Goal: Use online tool/utility: Use online tool/utility

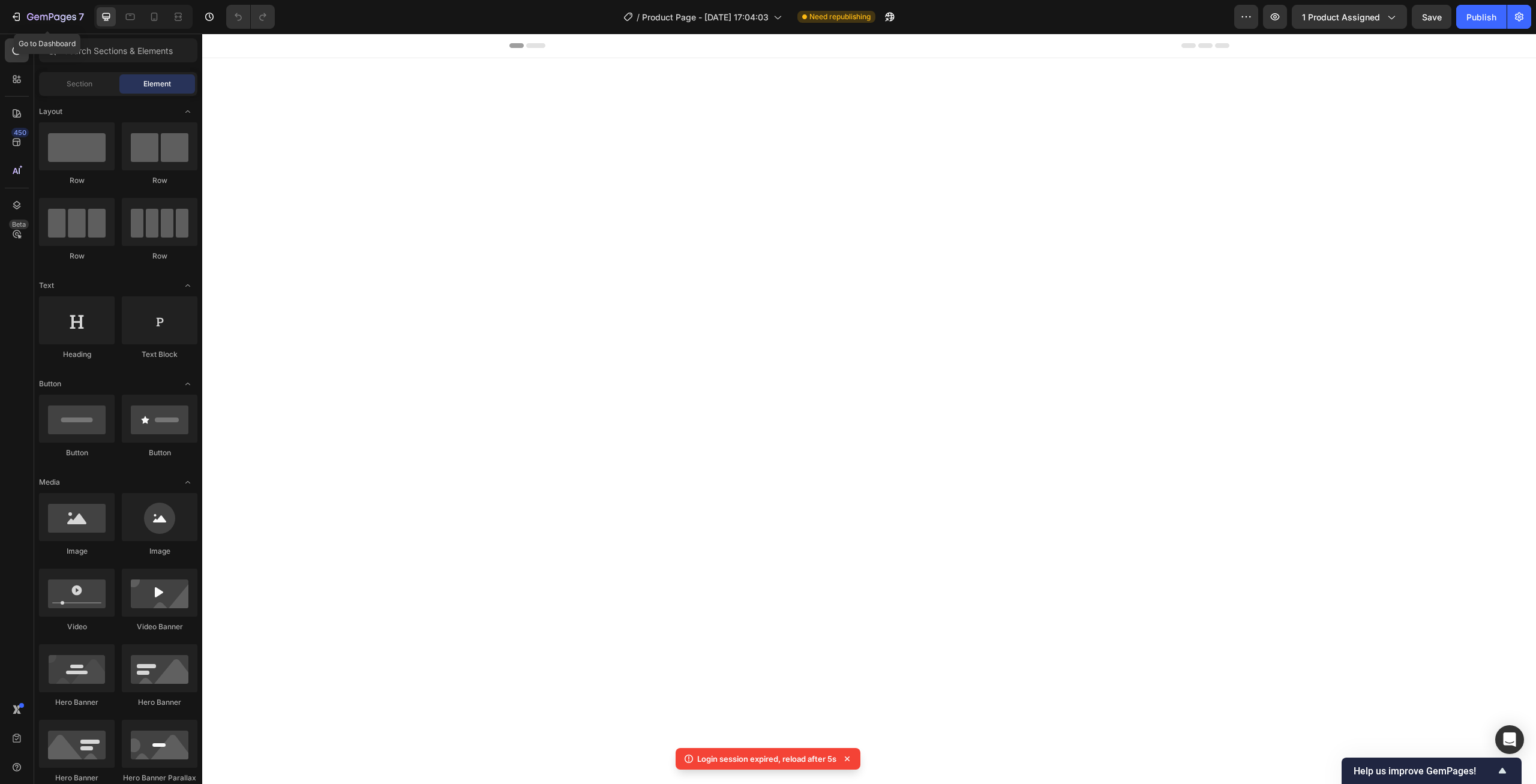
scroll to position [3791, 0]
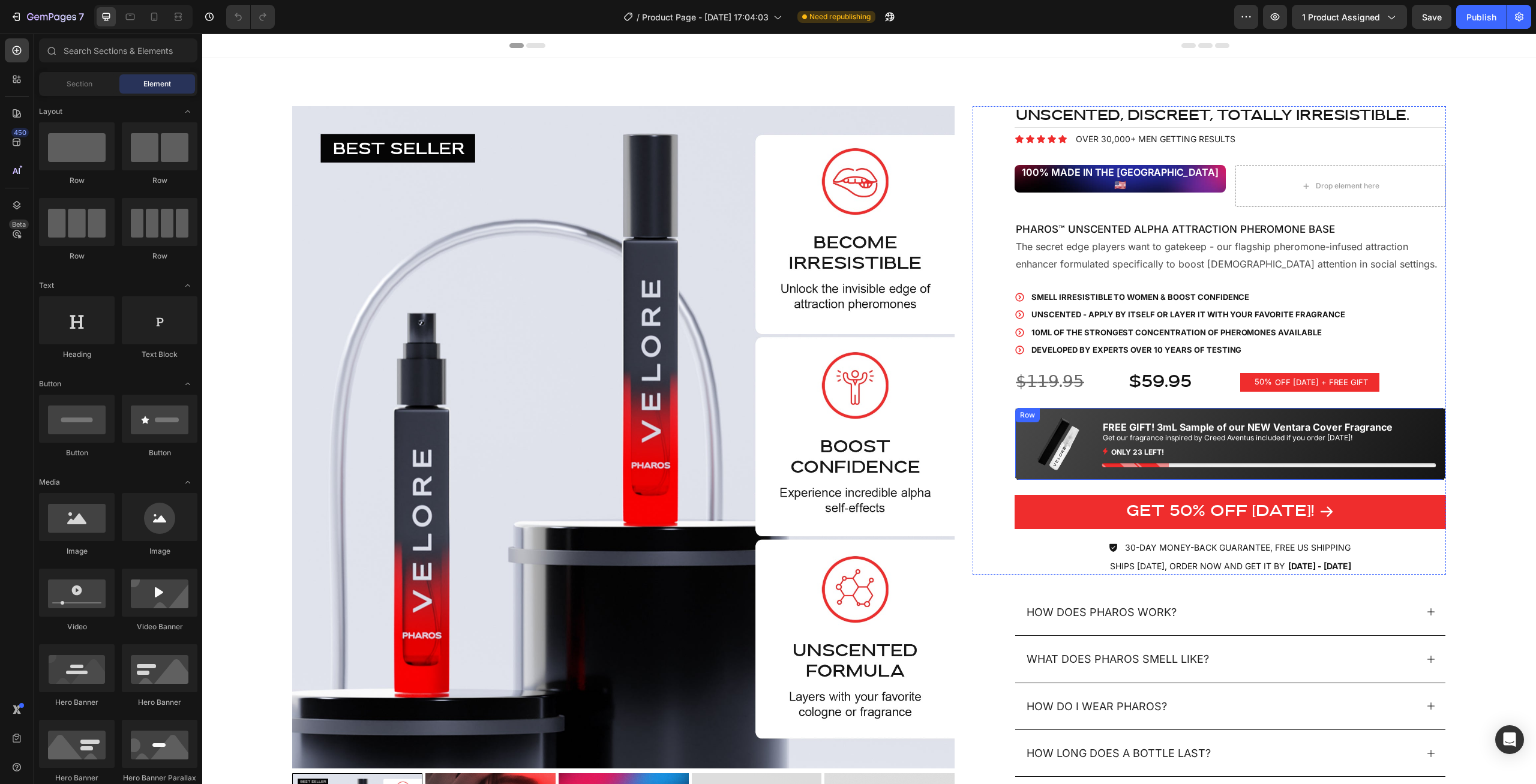
click at [1439, 410] on div "Image FREE GIFT! 3mL Sample of our NEW Ventara Cover Fragrance Text Block Get o…" at bounding box center [1229, 444] width 431 height 73
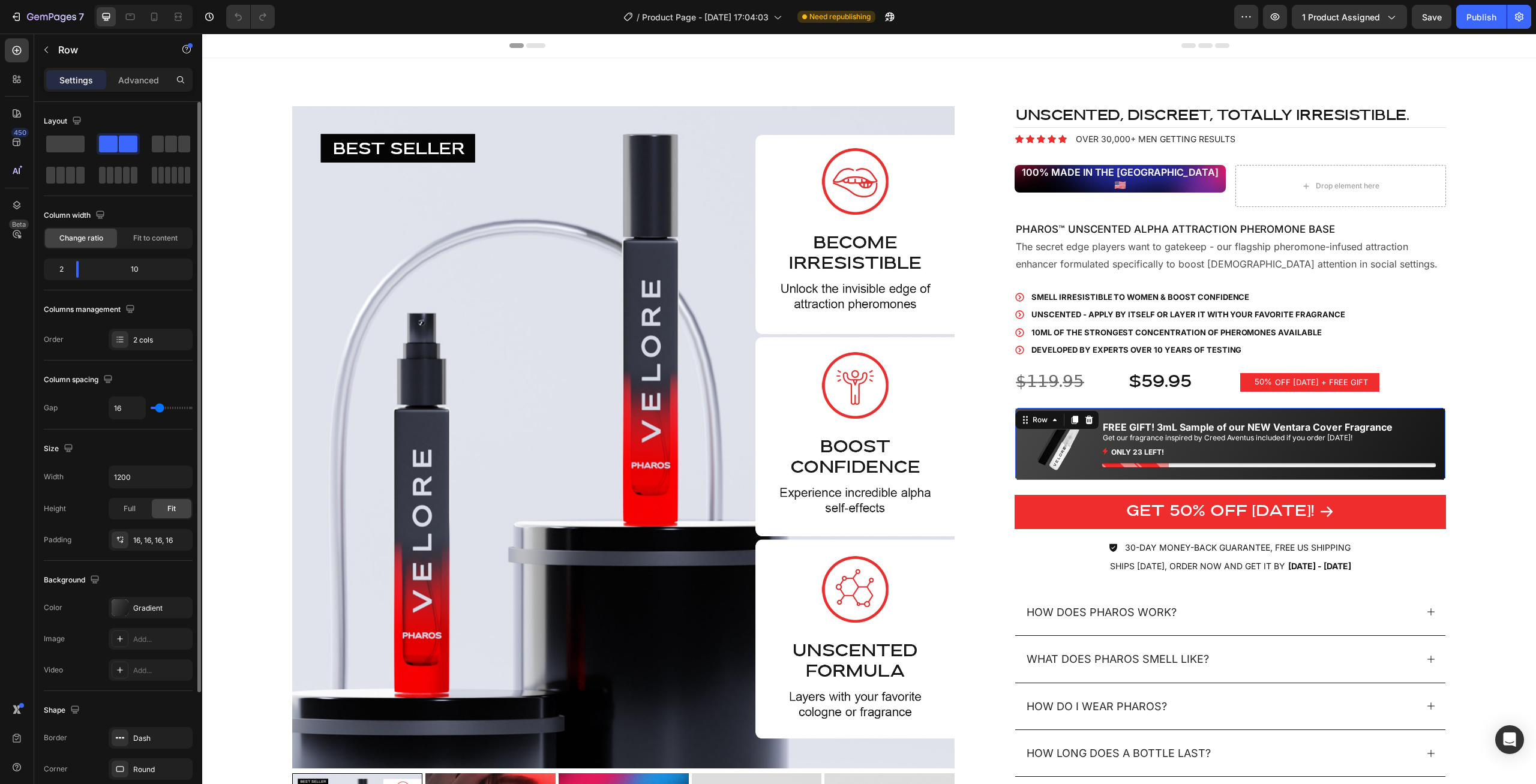
scroll to position [152, 0]
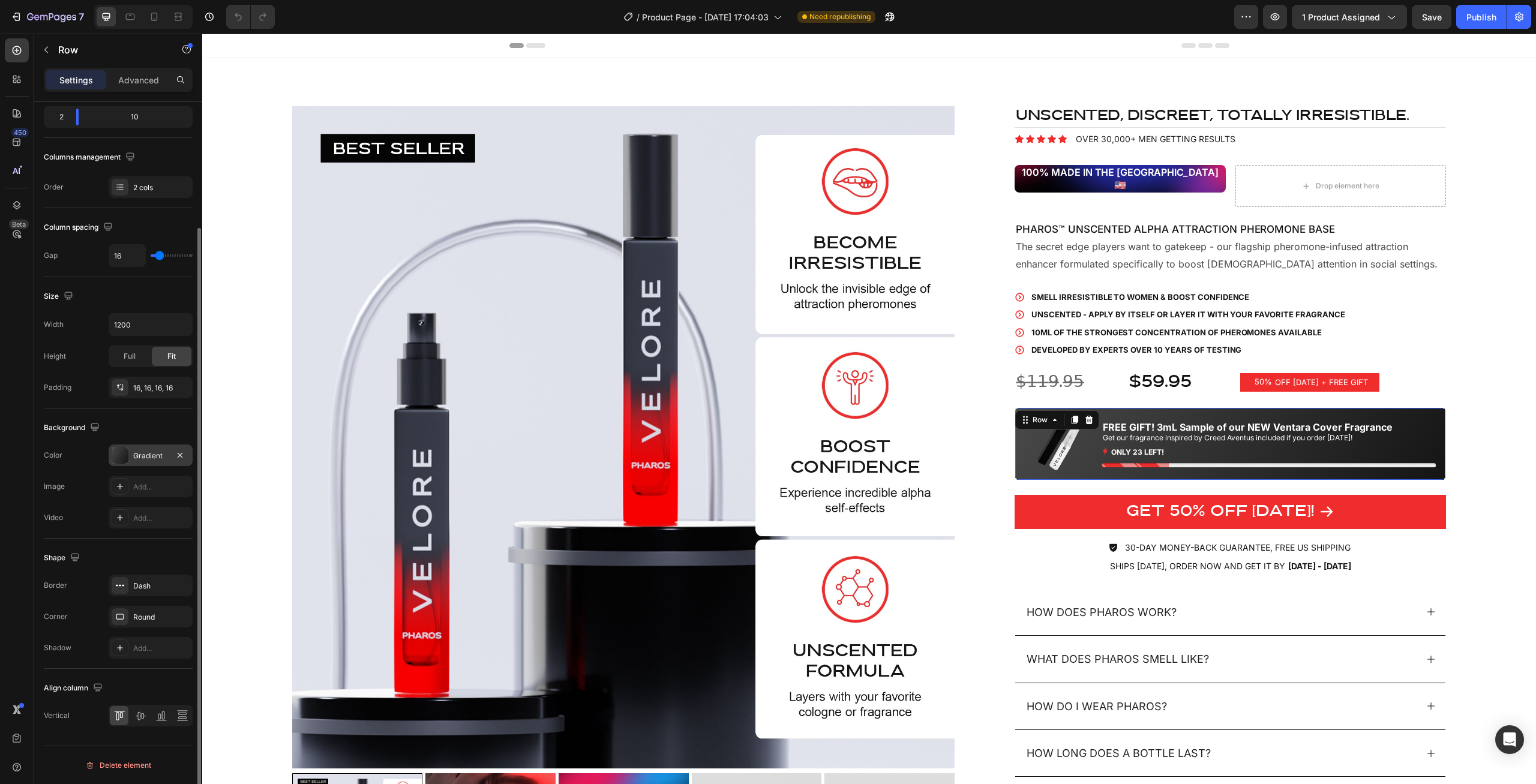
click at [118, 456] on div at bounding box center [119, 454] width 17 height 17
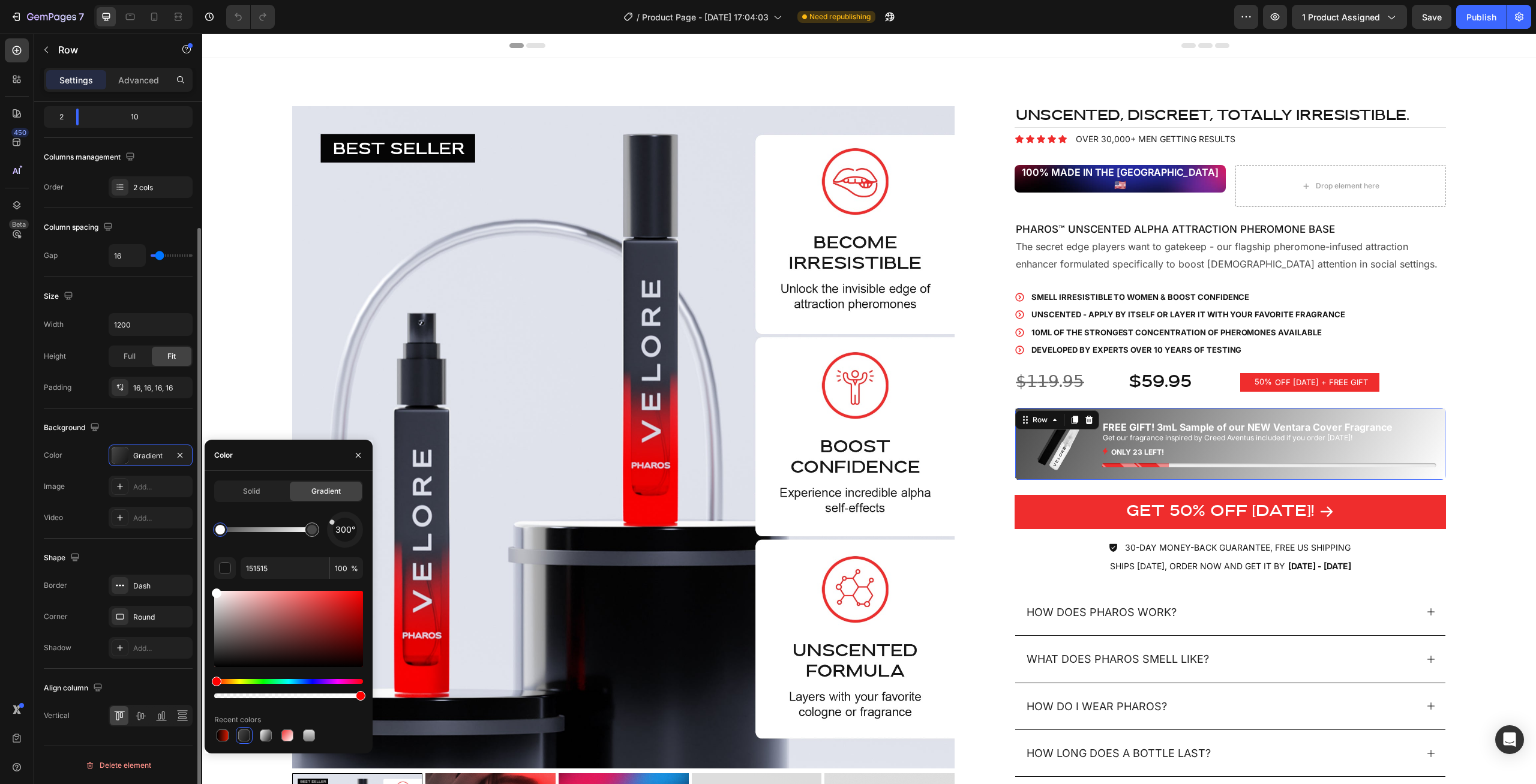
drag, startPoint x: 206, startPoint y: 595, endPoint x: 186, endPoint y: 569, distance: 32.8
click at [186, 569] on div "450 Beta Sections(18) Elements(84) Section Element Hero Section Product Detail …" at bounding box center [101, 409] width 202 height 750
click at [237, 15] on icon "Undo/Redo" at bounding box center [238, 17] width 7 height 8
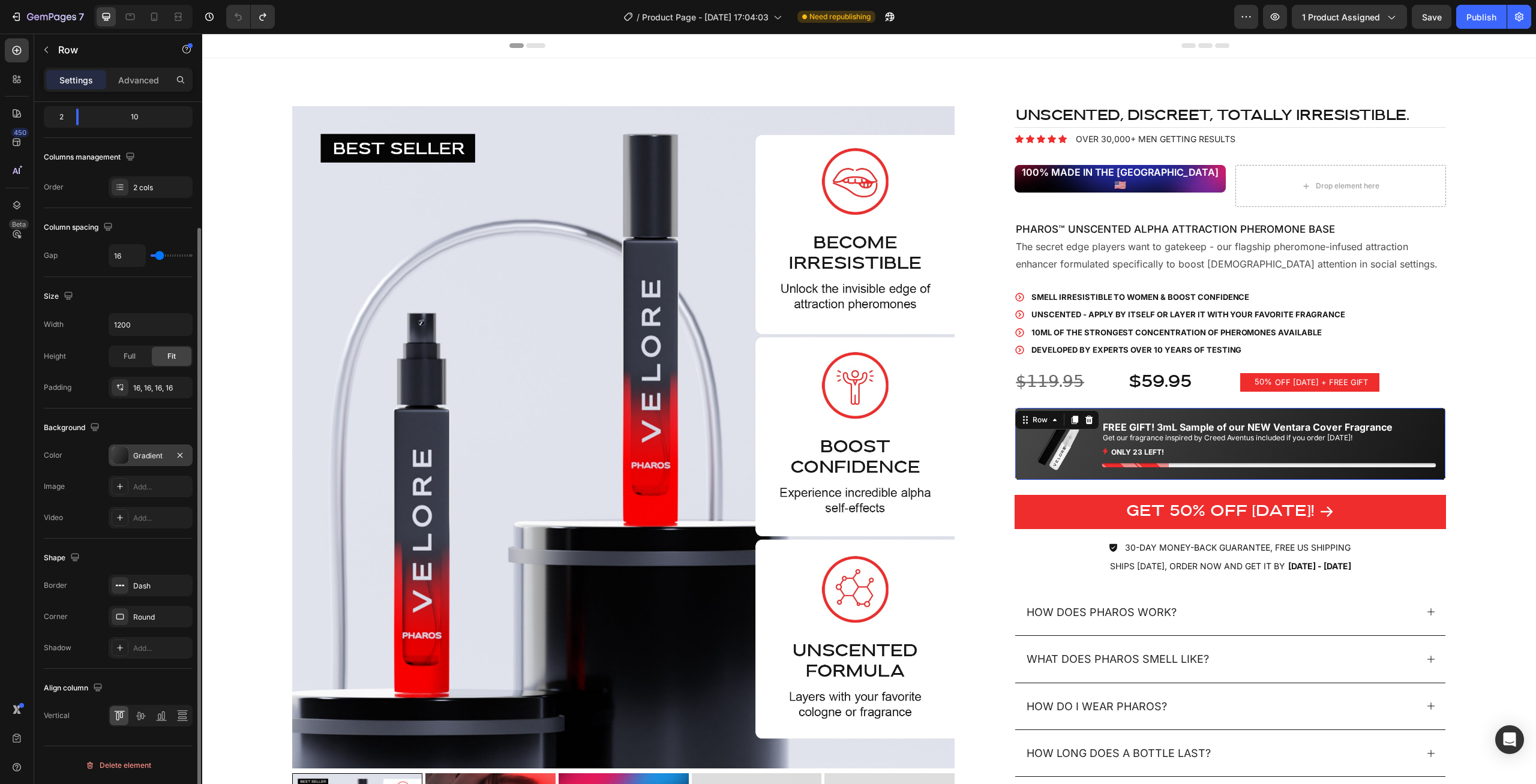
click at [152, 456] on div "Gradient" at bounding box center [150, 456] width 35 height 11
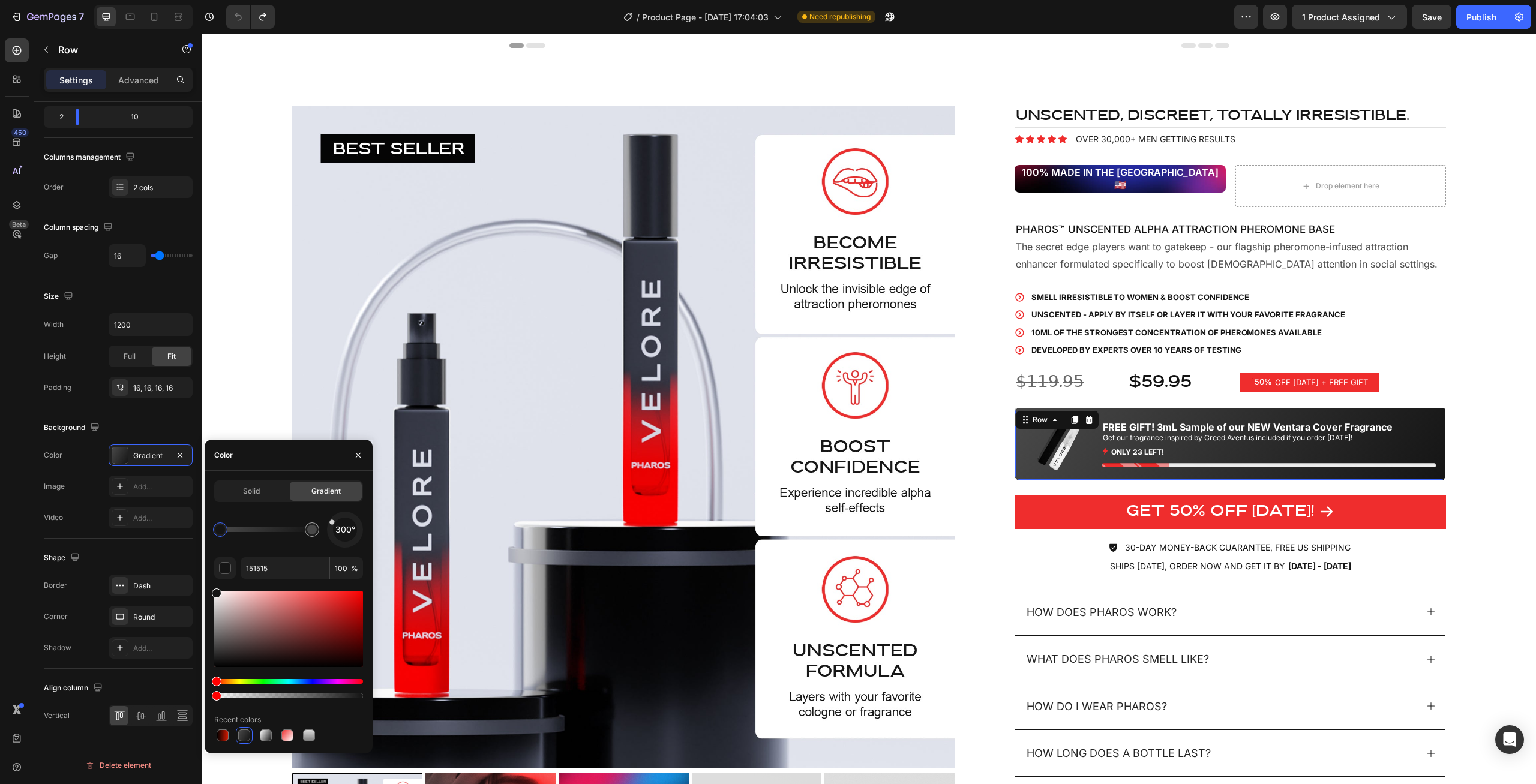
click at [217, 533] on div at bounding box center [220, 529] width 14 height 14
click at [313, 529] on div at bounding box center [311, 529] width 10 height 10
drag, startPoint x: 287, startPoint y: 681, endPoint x: 326, endPoint y: 681, distance: 39.0
click at [326, 681] on div "Hue" at bounding box center [288, 680] width 149 height 4
click at [303, 683] on div "Hue" at bounding box center [288, 680] width 149 height 4
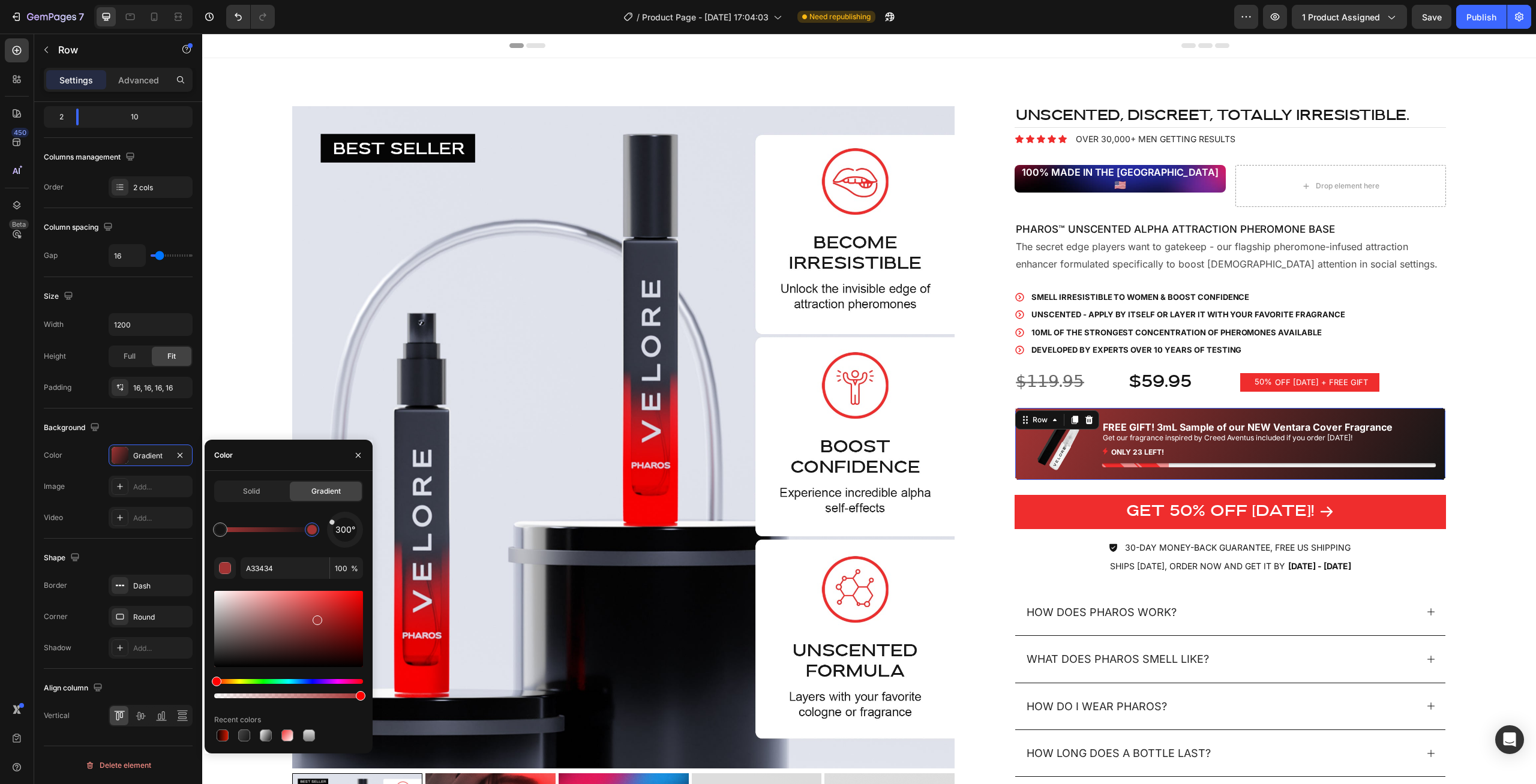
click at [315, 678] on div at bounding box center [288, 644] width 149 height 112
click at [312, 682] on div "Hue" at bounding box center [288, 680] width 149 height 4
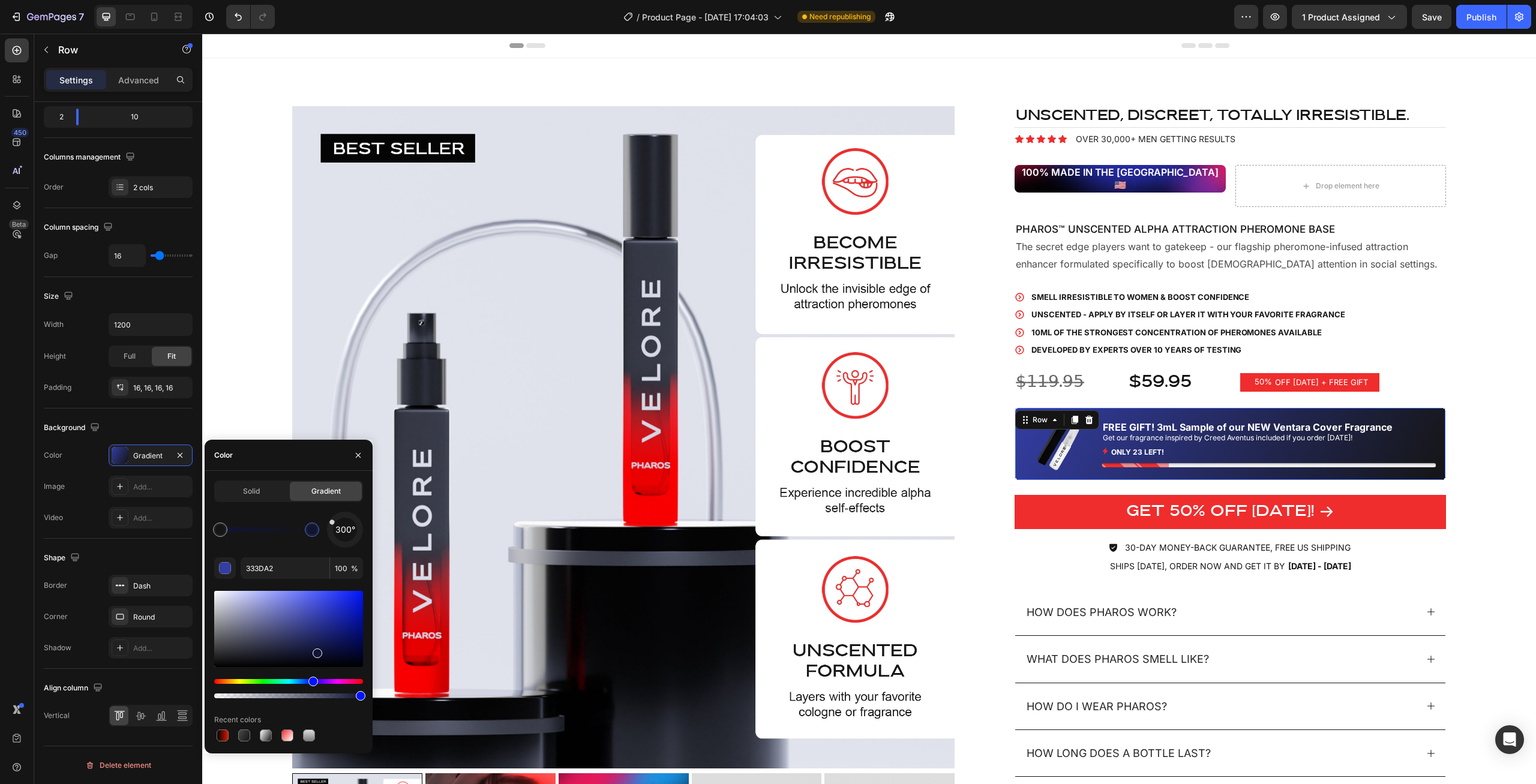
drag, startPoint x: 325, startPoint y: 636, endPoint x: 316, endPoint y: 651, distance: 17.5
click at [316, 651] on div at bounding box center [288, 628] width 149 height 76
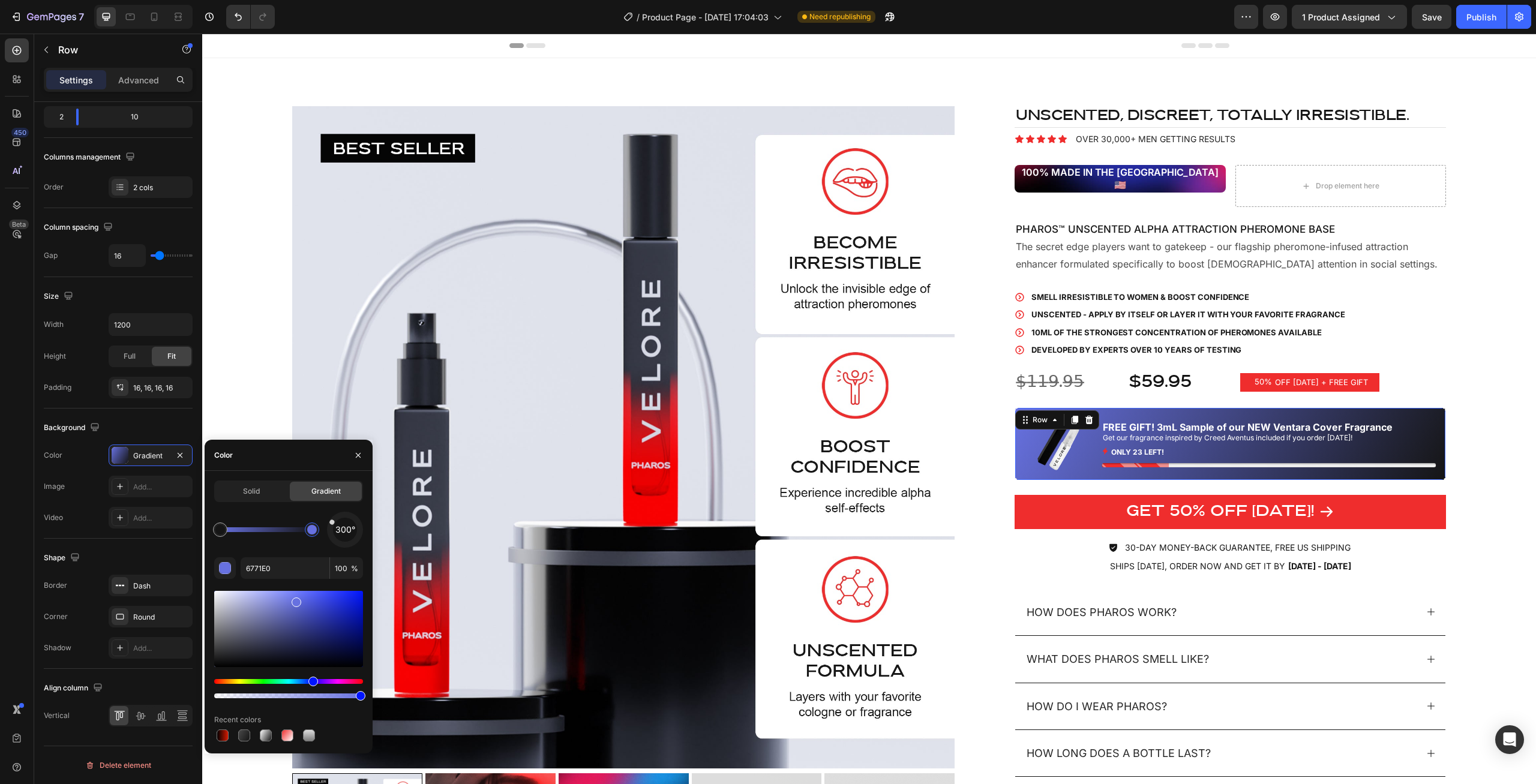
drag, startPoint x: 297, startPoint y: 604, endPoint x: 286, endPoint y: 581, distance: 25.5
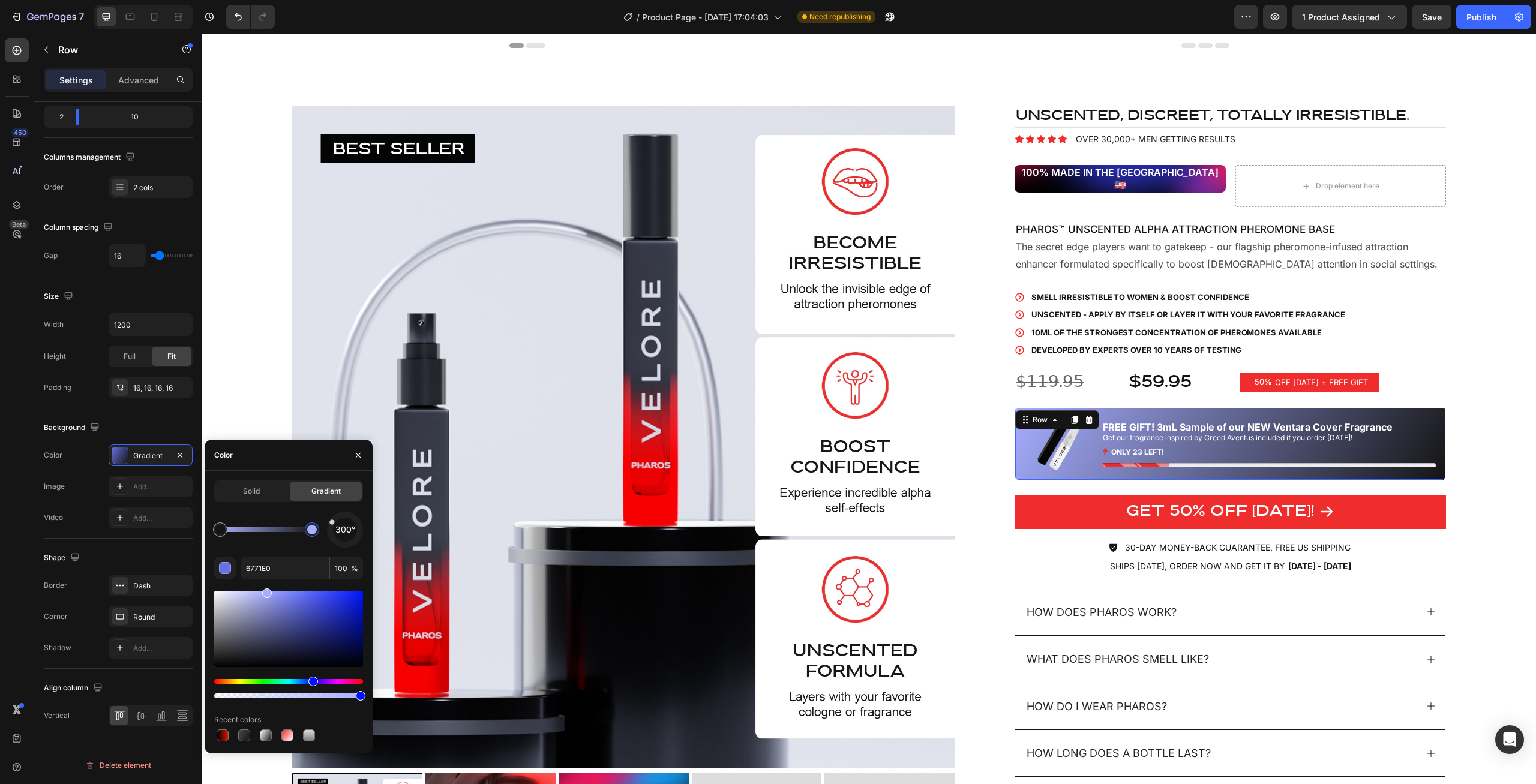
drag, startPoint x: 268, startPoint y: 587, endPoint x: 266, endPoint y: 580, distance: 7.3
click at [266, 580] on div "300° 6771E0 100 % Recent colors" at bounding box center [288, 627] width 149 height 232
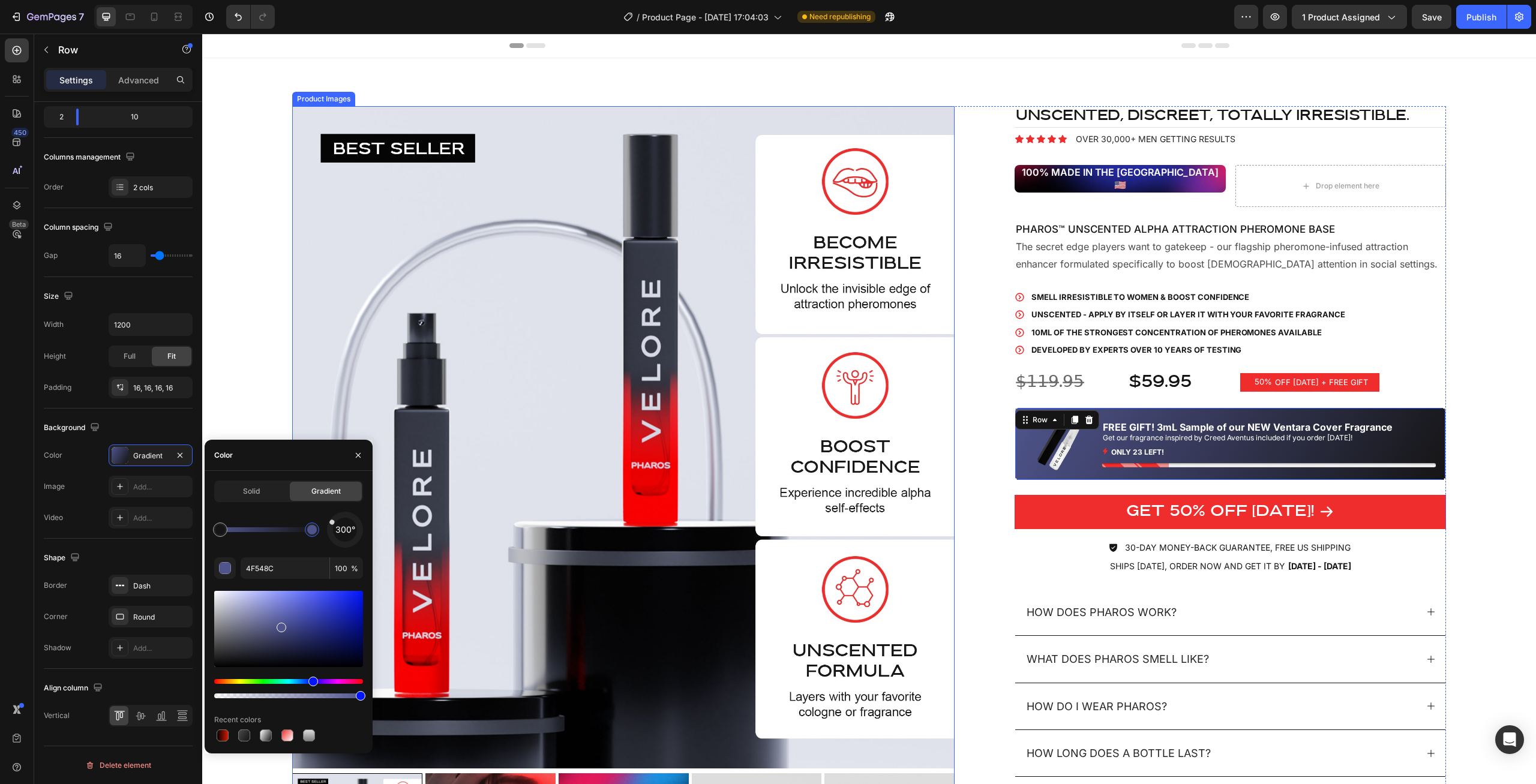
drag, startPoint x: 278, startPoint y: 625, endPoint x: 329, endPoint y: 605, distance: 54.8
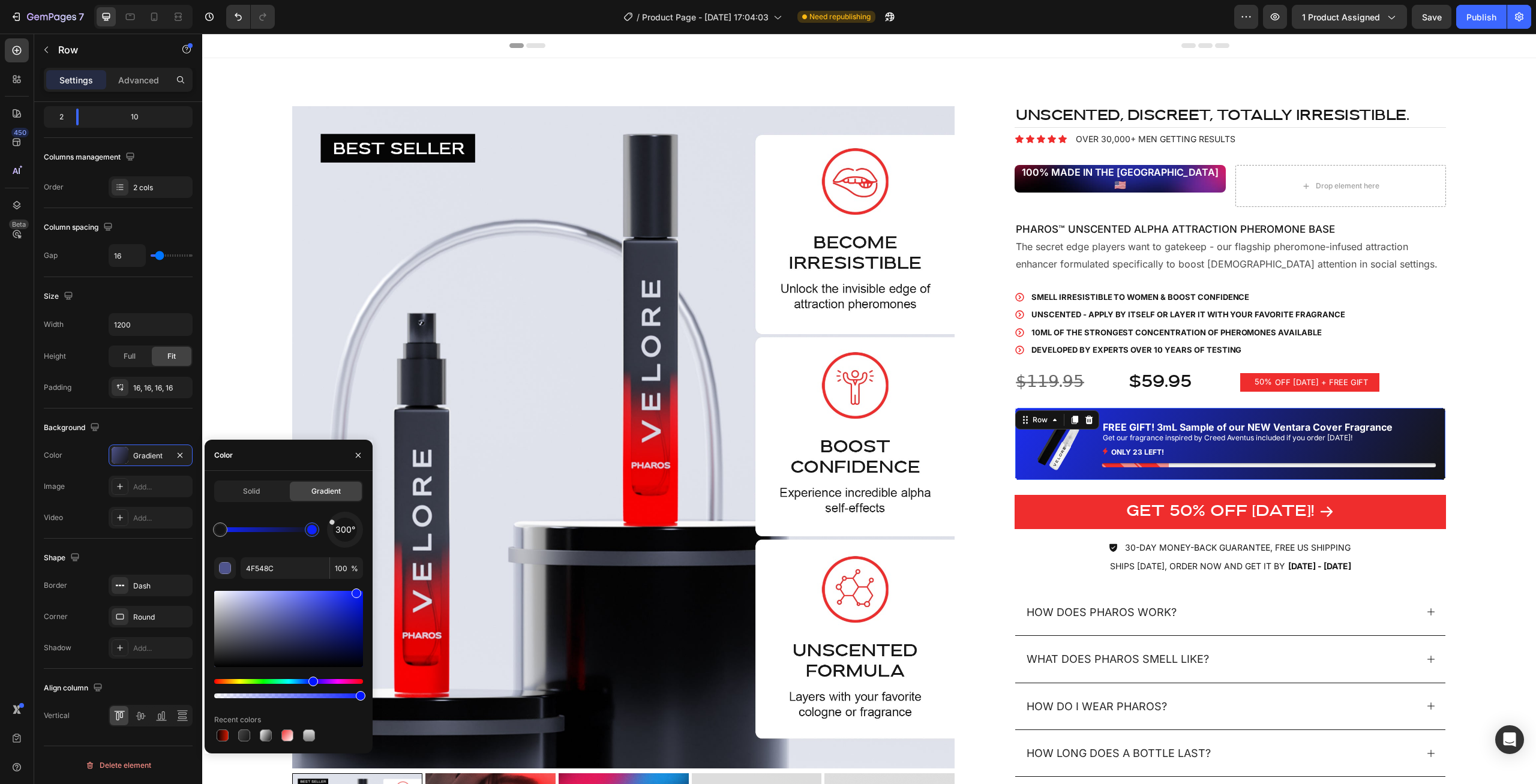
click at [355, 587] on div "300° 4F548C 100 % Recent colors" at bounding box center [288, 627] width 149 height 232
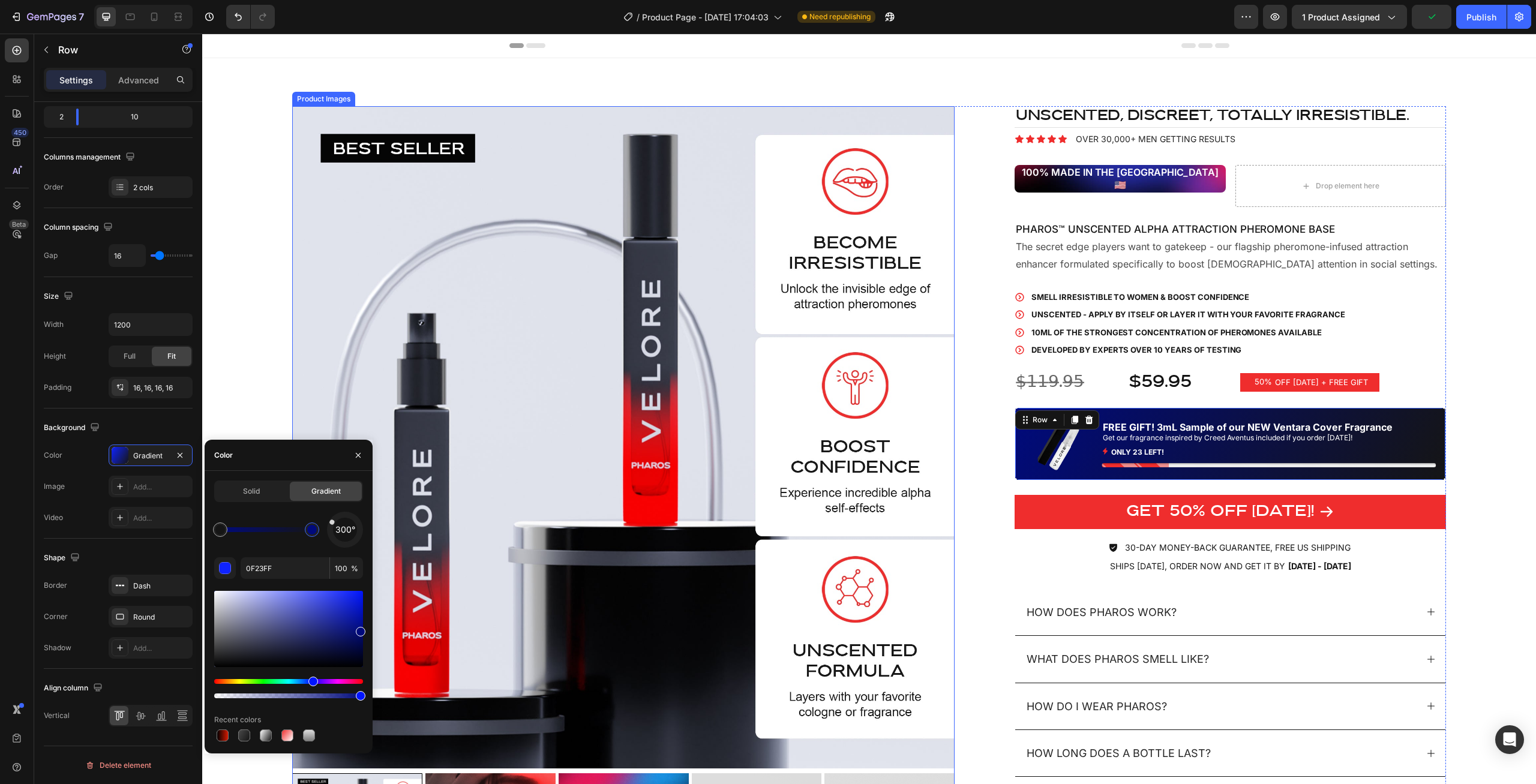
drag, startPoint x: 543, startPoint y: 665, endPoint x: 564, endPoint y: 663, distance: 21.1
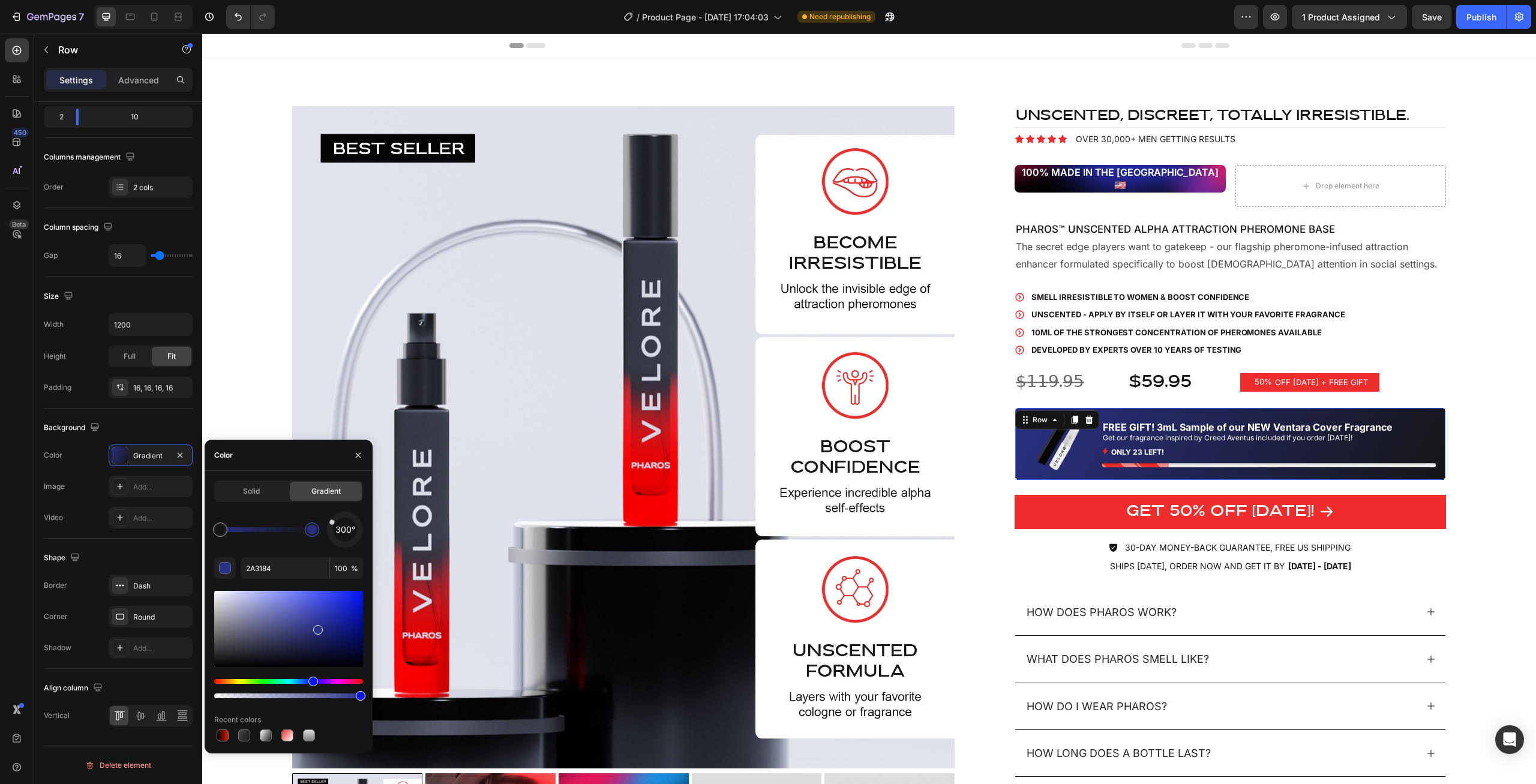
drag, startPoint x: 342, startPoint y: 580, endPoint x: 313, endPoint y: 615, distance: 45.5
drag, startPoint x: 313, startPoint y: 615, endPoint x: 315, endPoint y: 623, distance: 8.2
click at [315, 623] on div at bounding box center [288, 628] width 149 height 76
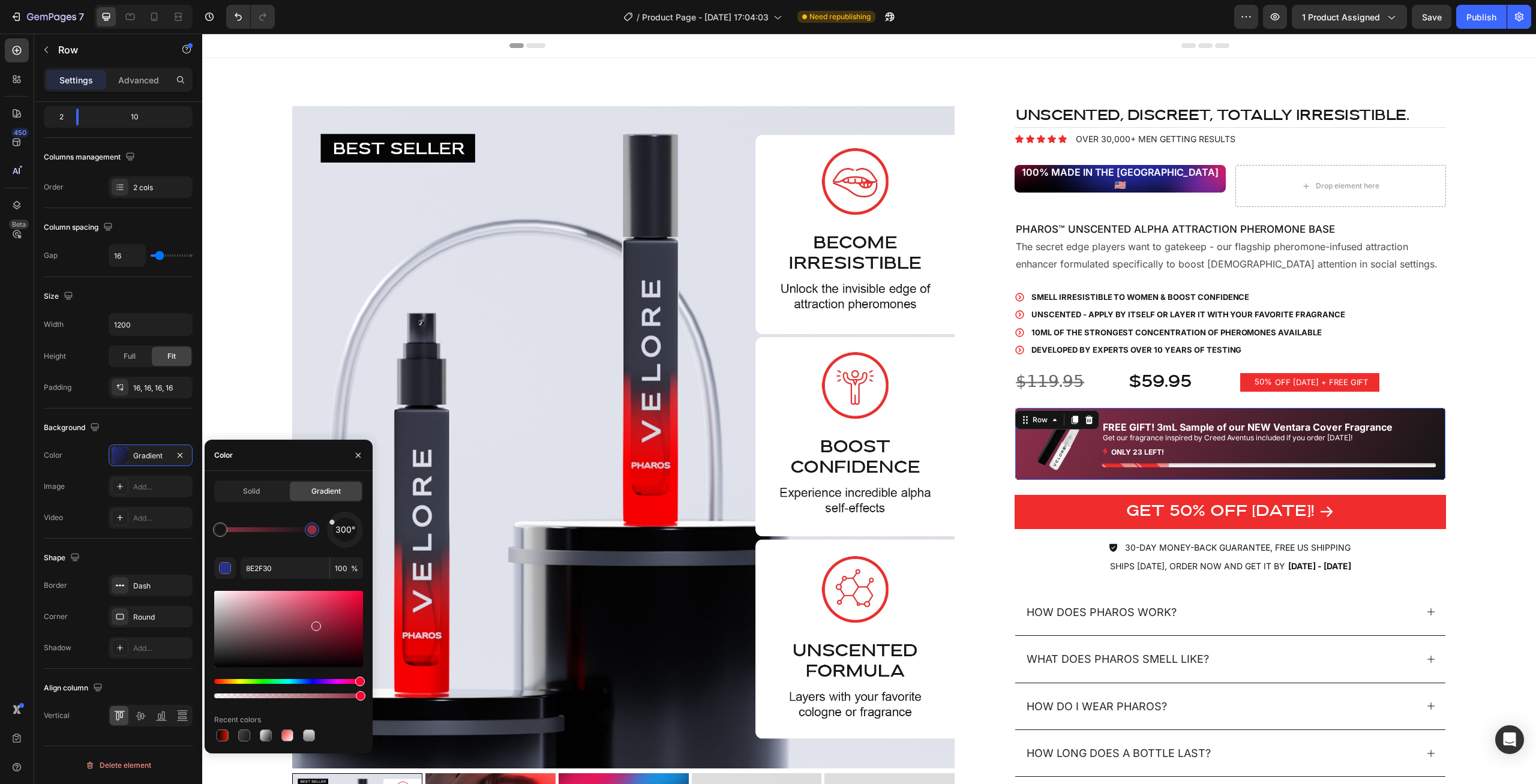
drag, startPoint x: 336, startPoint y: 678, endPoint x: 372, endPoint y: 681, distance: 36.1
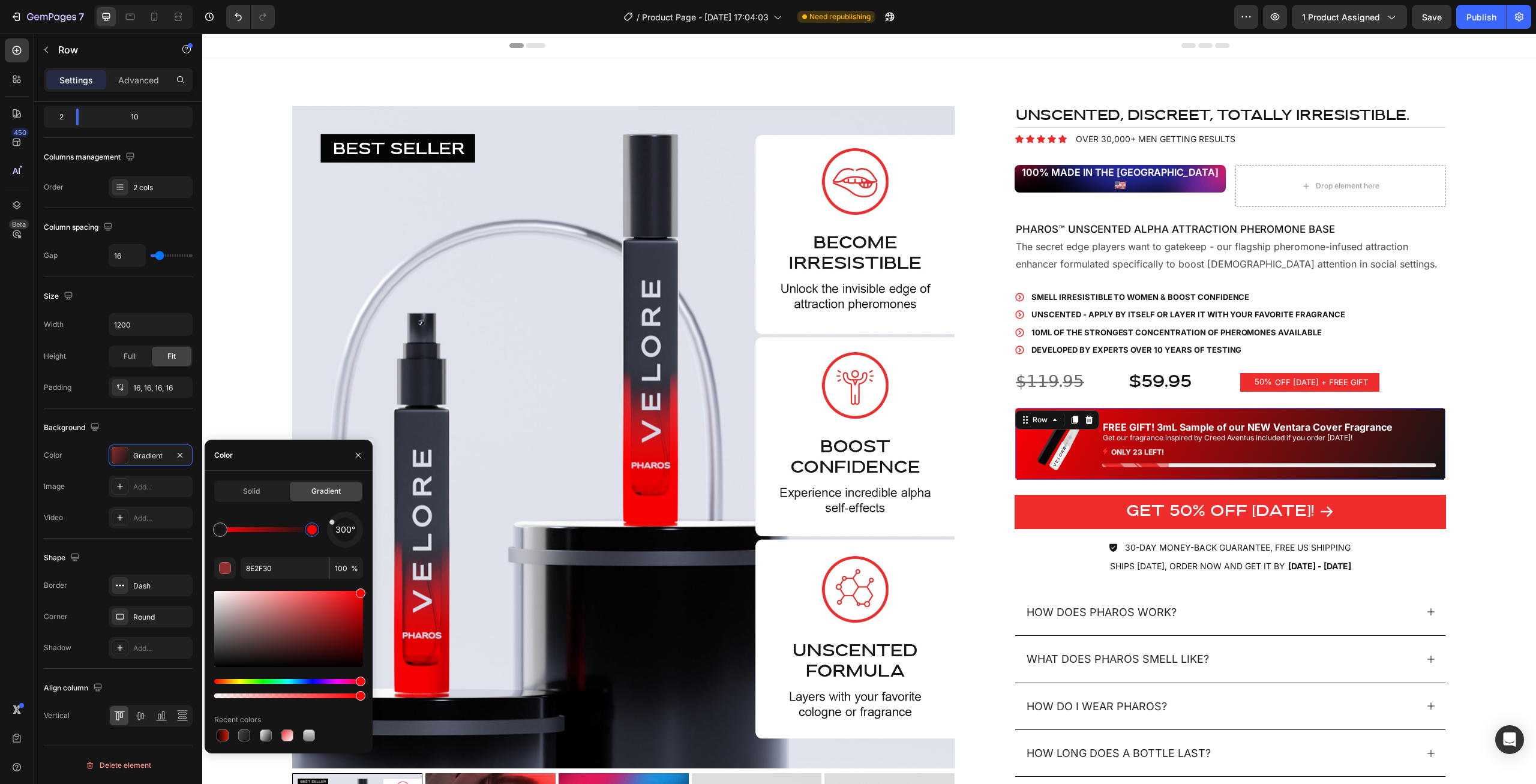
drag, startPoint x: 527, startPoint y: 628, endPoint x: 379, endPoint y: 561, distance: 162.5
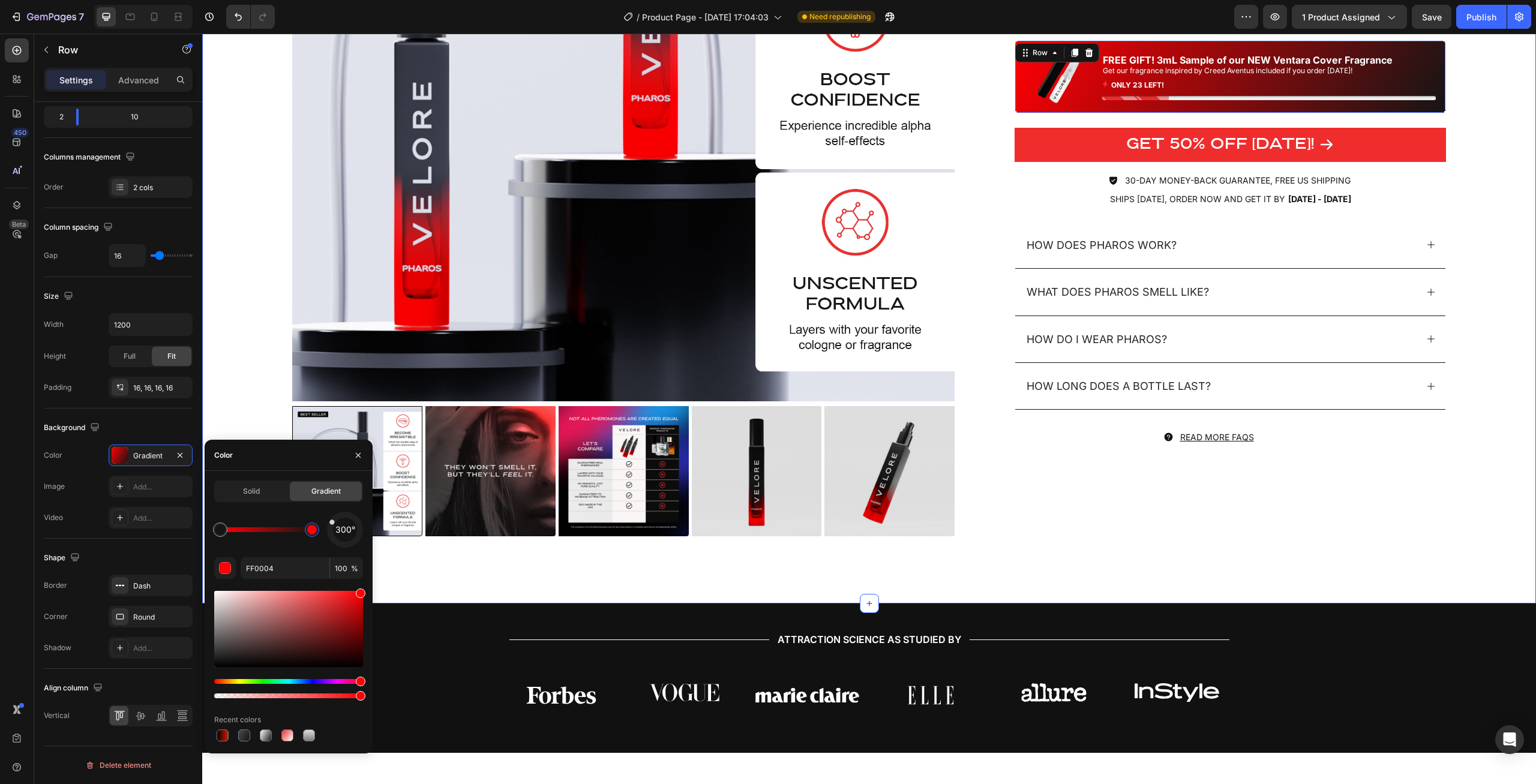
scroll to position [0, 0]
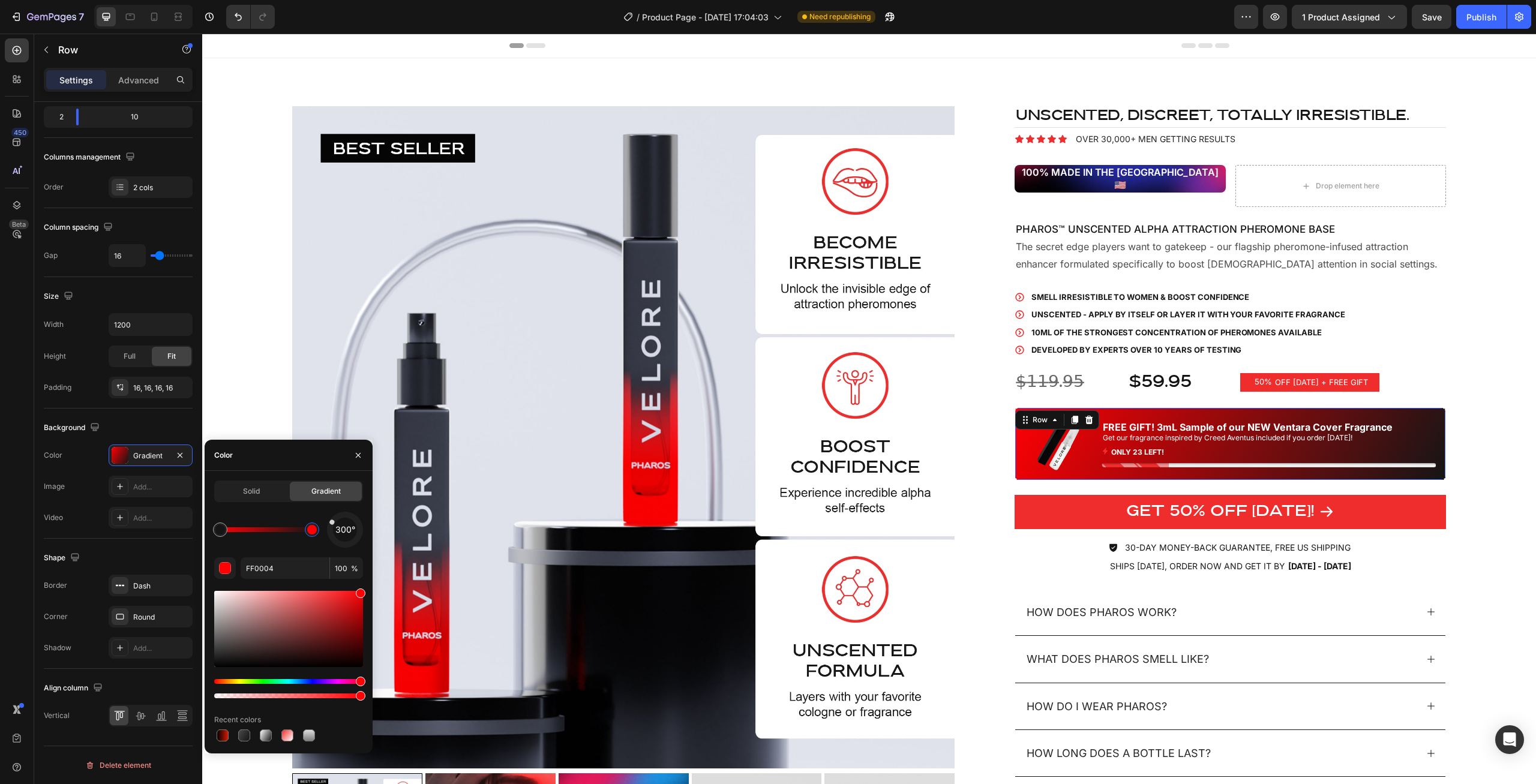
drag, startPoint x: 302, startPoint y: 685, endPoint x: 252, endPoint y: 686, distance: 50.0
click at [252, 686] on div at bounding box center [288, 688] width 149 height 20
click at [257, 685] on div at bounding box center [288, 688] width 149 height 20
click at [257, 684] on div at bounding box center [288, 688] width 149 height 20
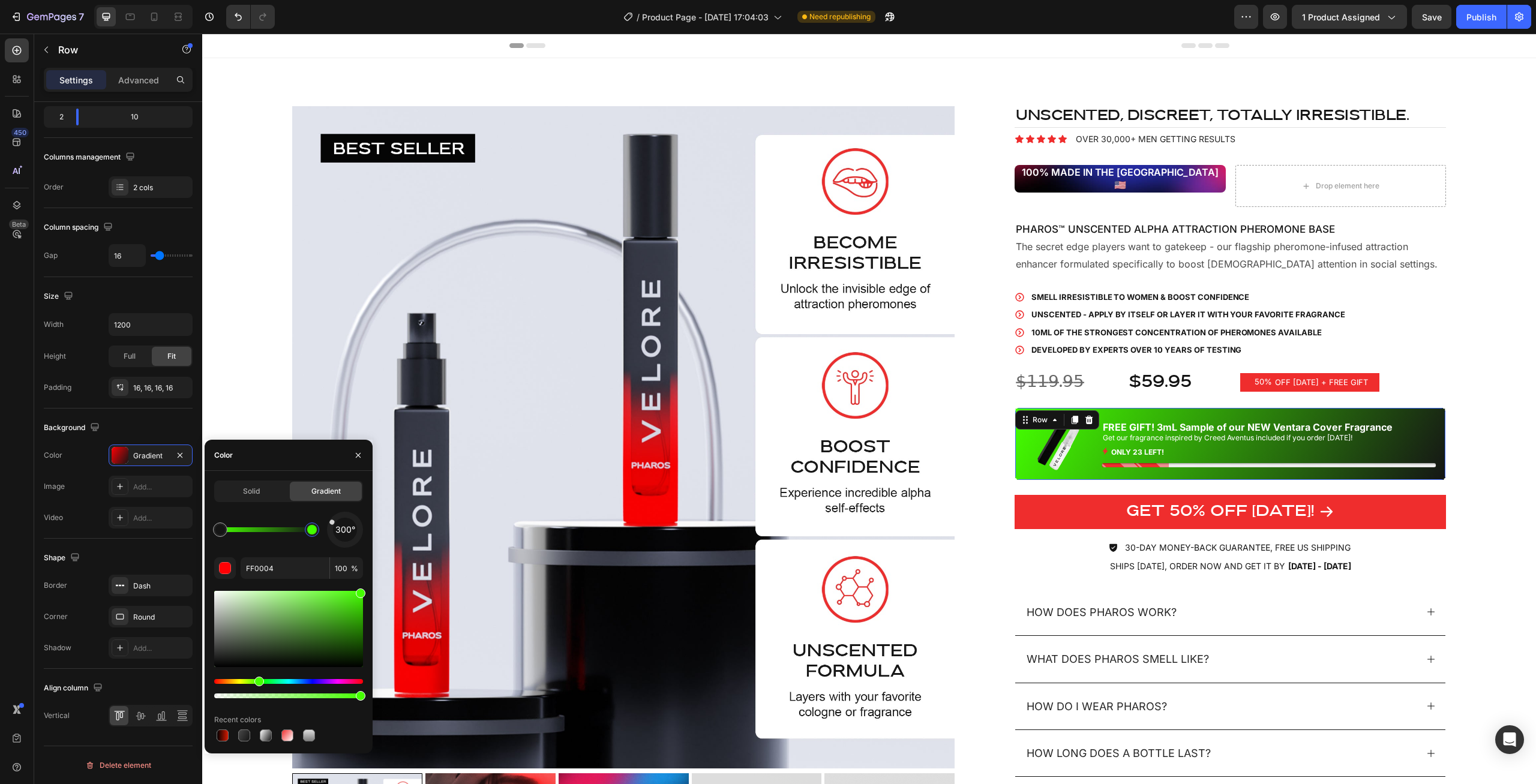
click at [257, 683] on div "Hue" at bounding box center [288, 680] width 149 height 4
drag, startPoint x: 259, startPoint y: 678, endPoint x: 242, endPoint y: 678, distance: 17.0
click at [254, 678] on div "Hue" at bounding box center [259, 681] width 10 height 10
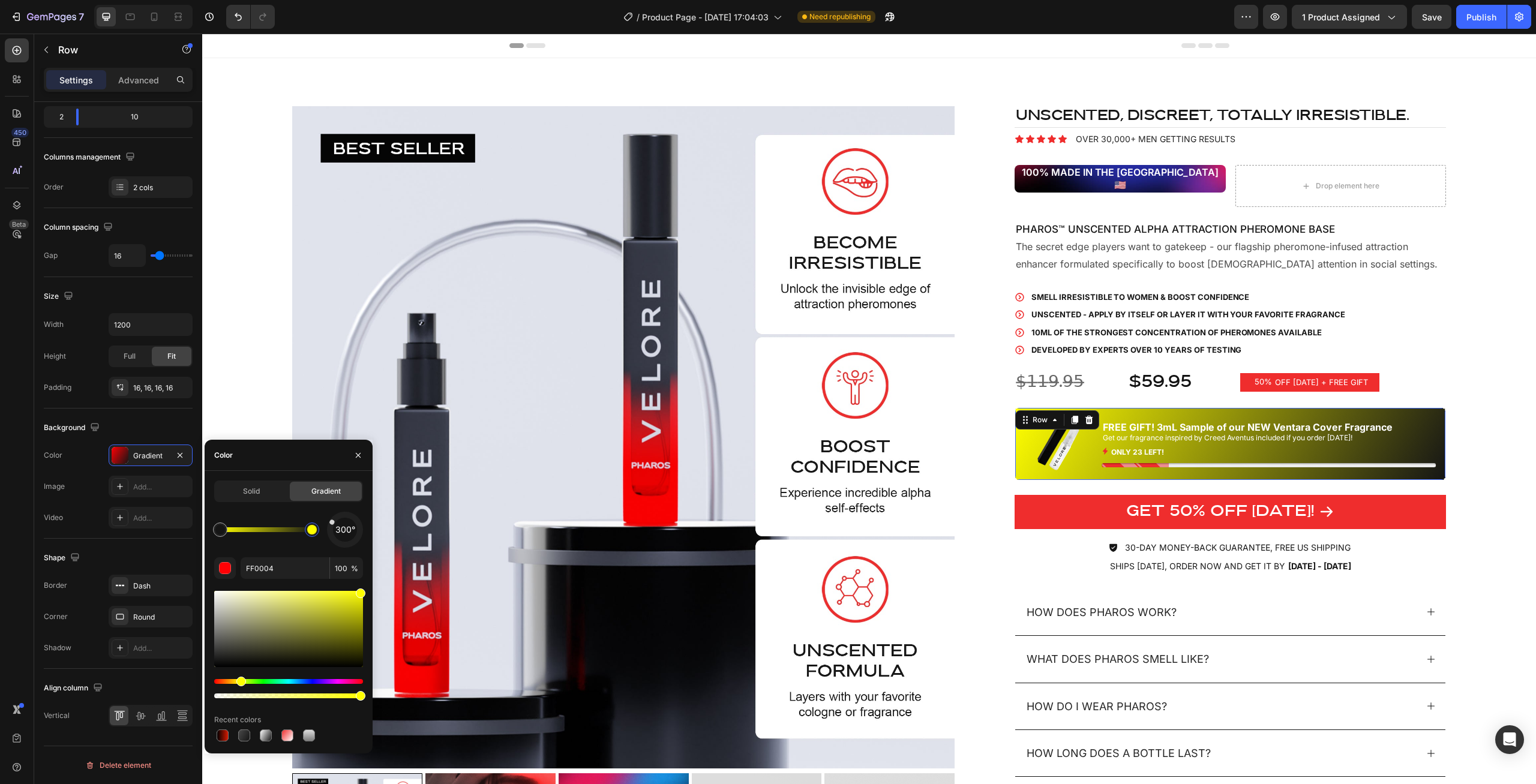
click at [239, 678] on div "Hue" at bounding box center [241, 681] width 10 height 10
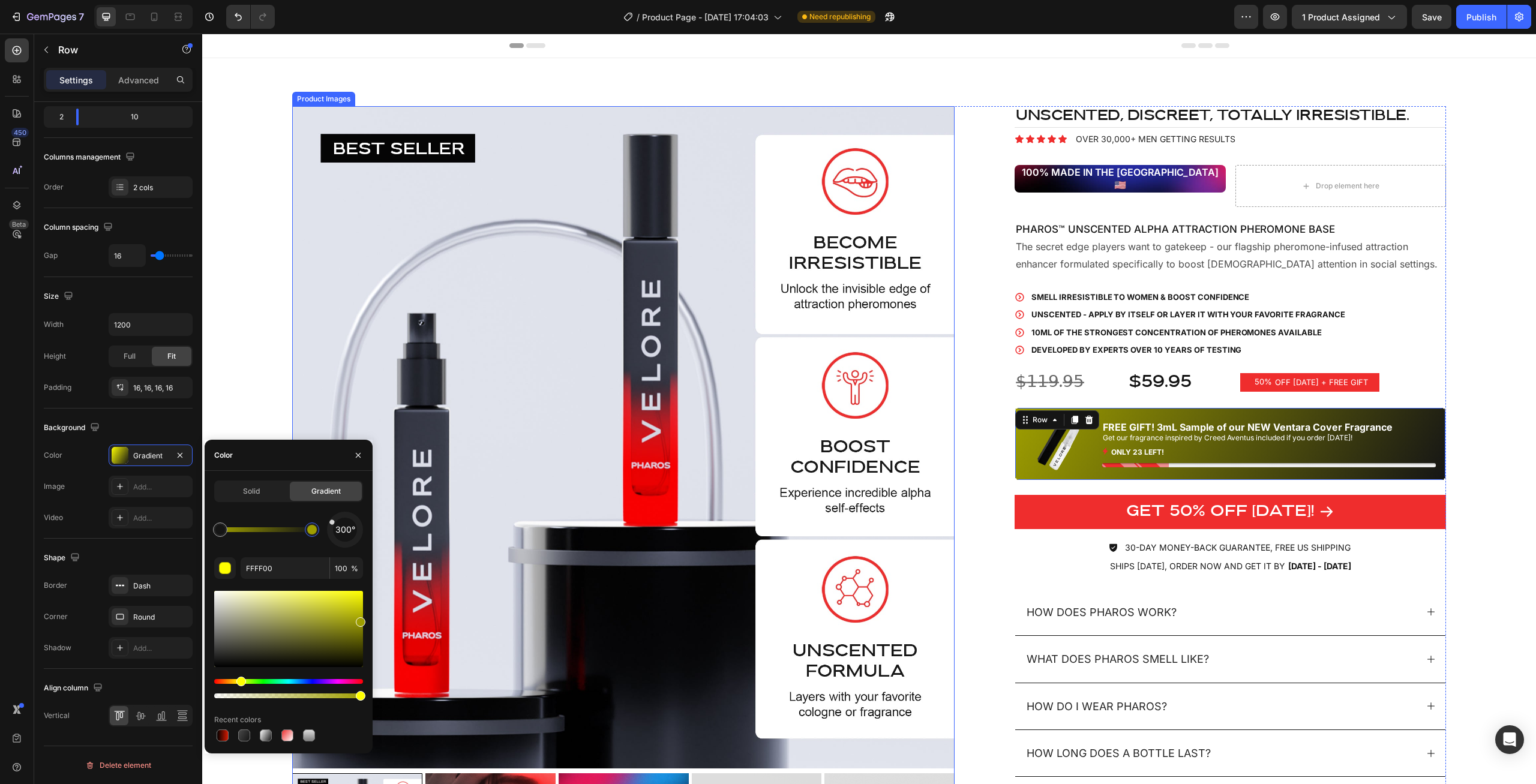
drag, startPoint x: 554, startPoint y: 649, endPoint x: 394, endPoint y: 504, distance: 215.9
drag, startPoint x: 381, startPoint y: 551, endPoint x: 386, endPoint y: 546, distance: 7.1
click at [373, 546] on div "Solid Gradient 300° 9E9E00 100 % Recent colors" at bounding box center [288, 612] width 168 height 263
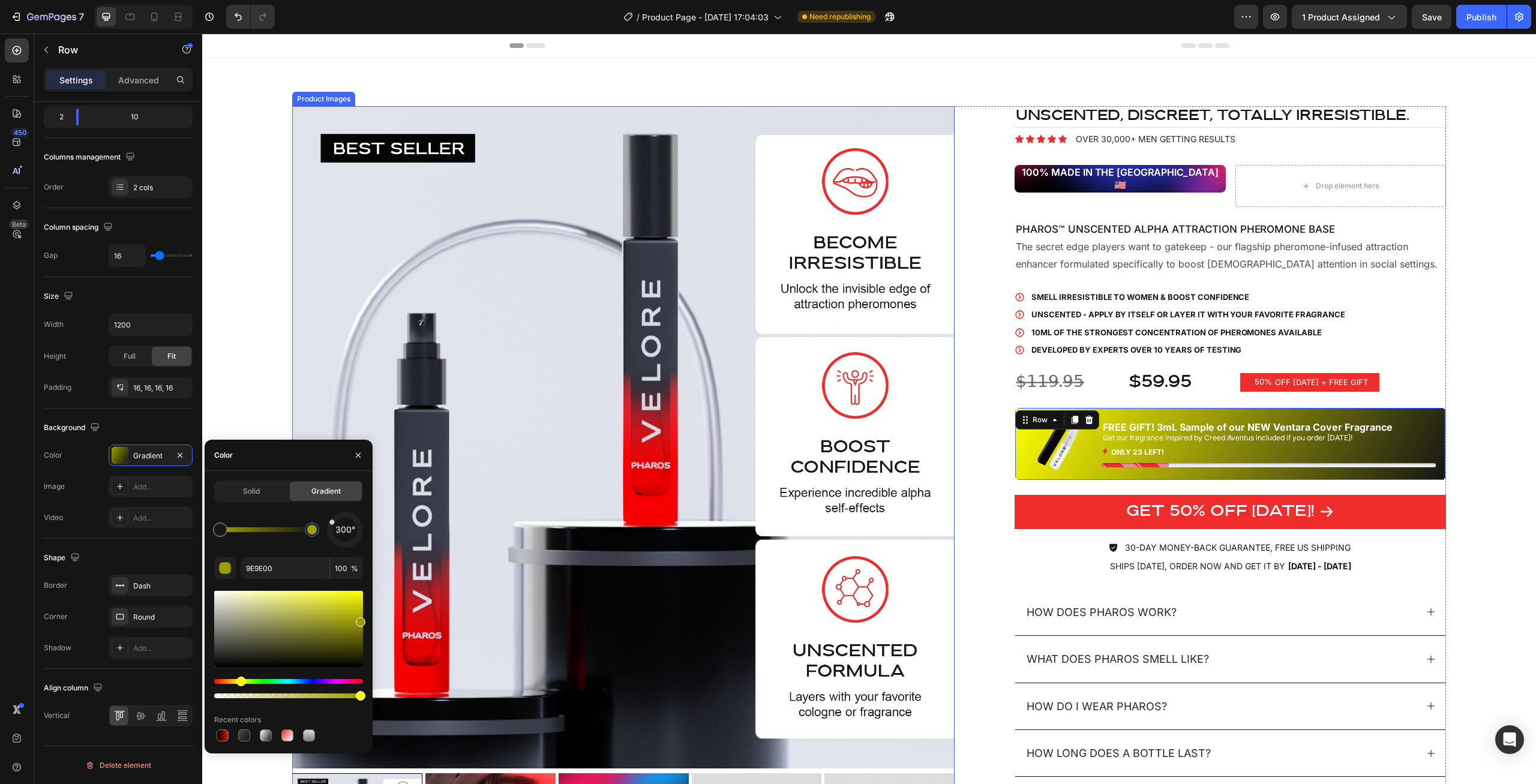
drag, startPoint x: 574, startPoint y: 610, endPoint x: 376, endPoint y: 572, distance: 201.6
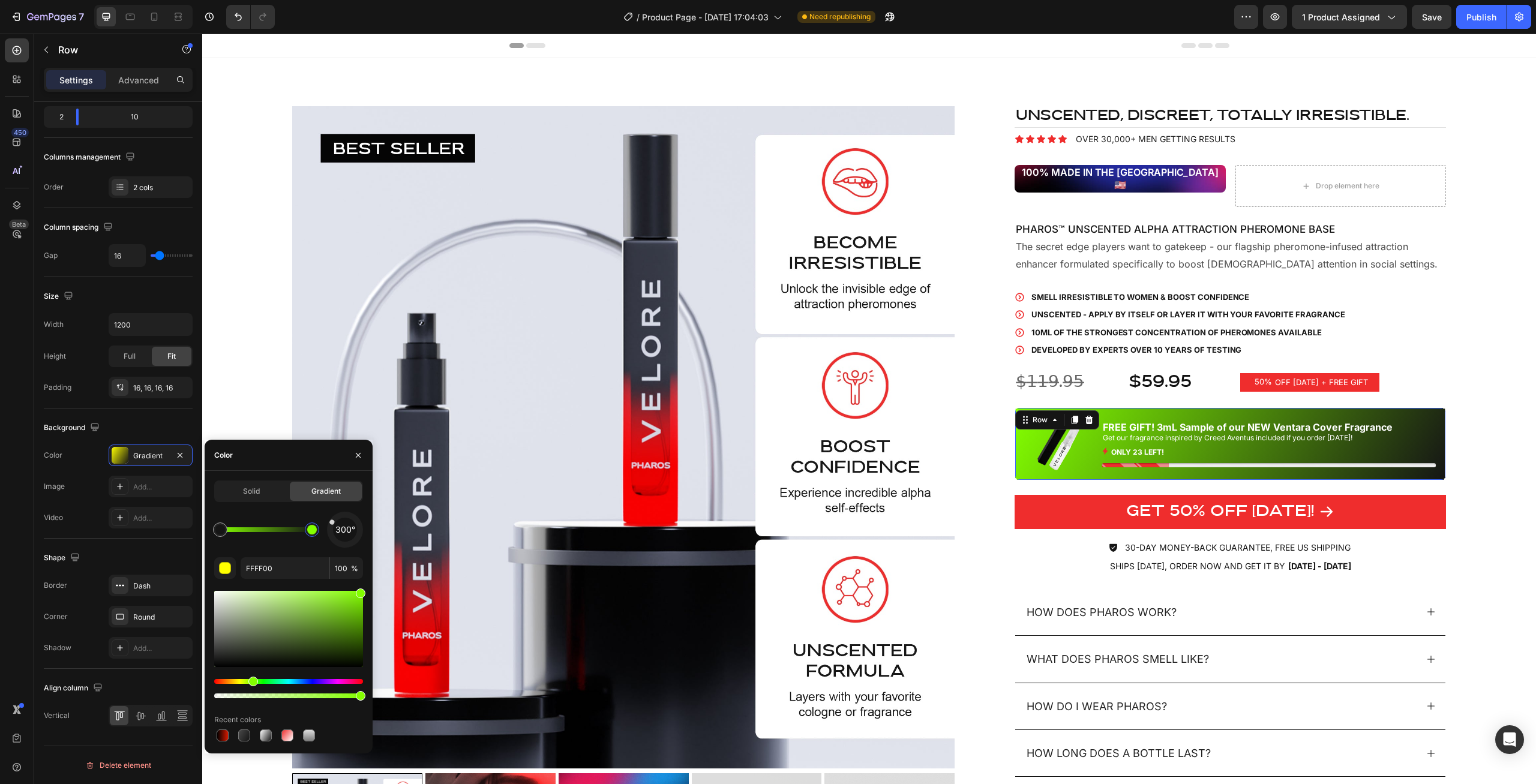
drag, startPoint x: 245, startPoint y: 678, endPoint x: 252, endPoint y: 680, distance: 7.3
click at [252, 680] on div "Hue" at bounding box center [253, 681] width 10 height 10
drag, startPoint x: 252, startPoint y: 681, endPoint x: 237, endPoint y: 681, distance: 15.0
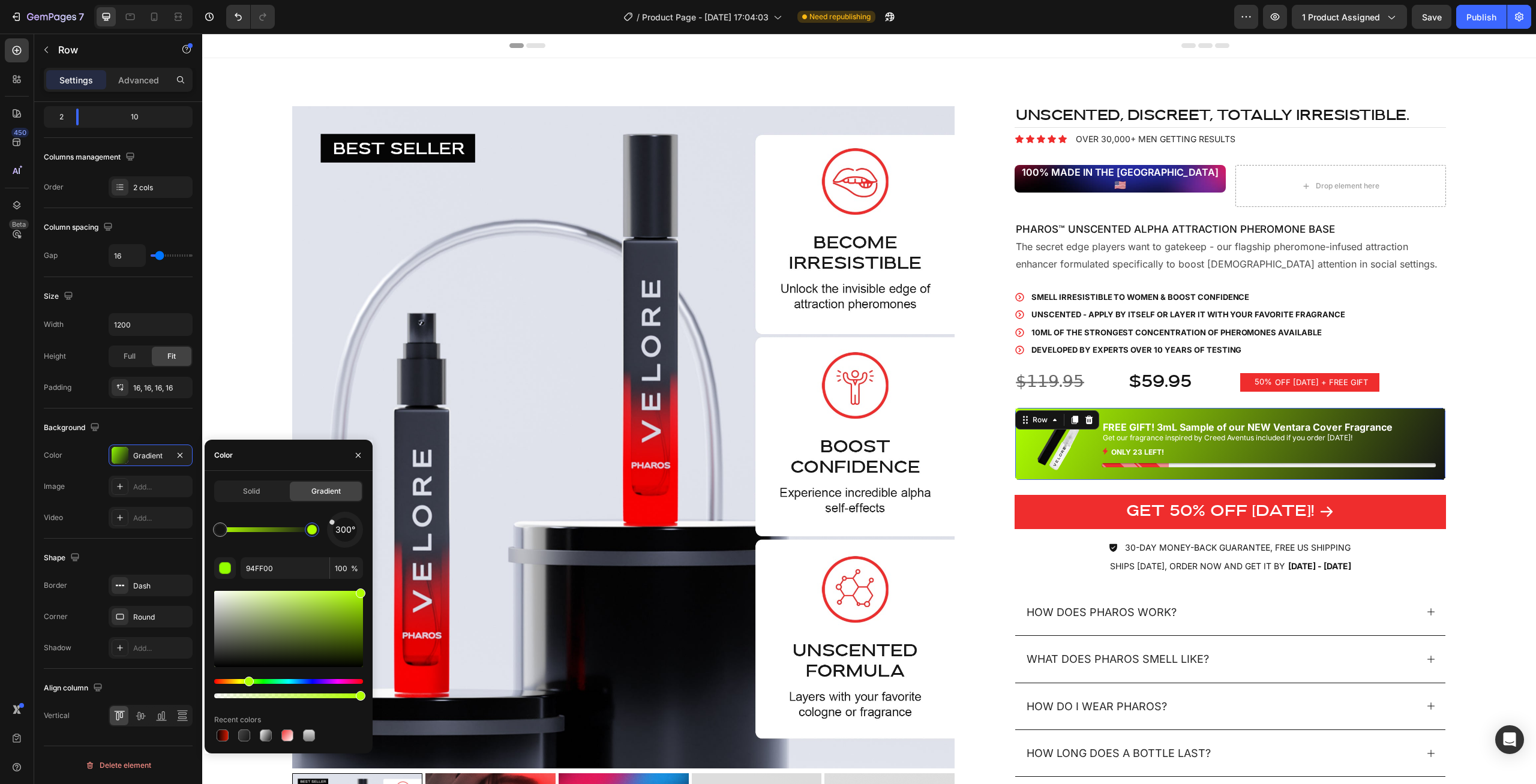
drag, startPoint x: 248, startPoint y: 681, endPoint x: 241, endPoint y: 681, distance: 7.0
click at [245, 681] on div "Hue" at bounding box center [249, 681] width 10 height 10
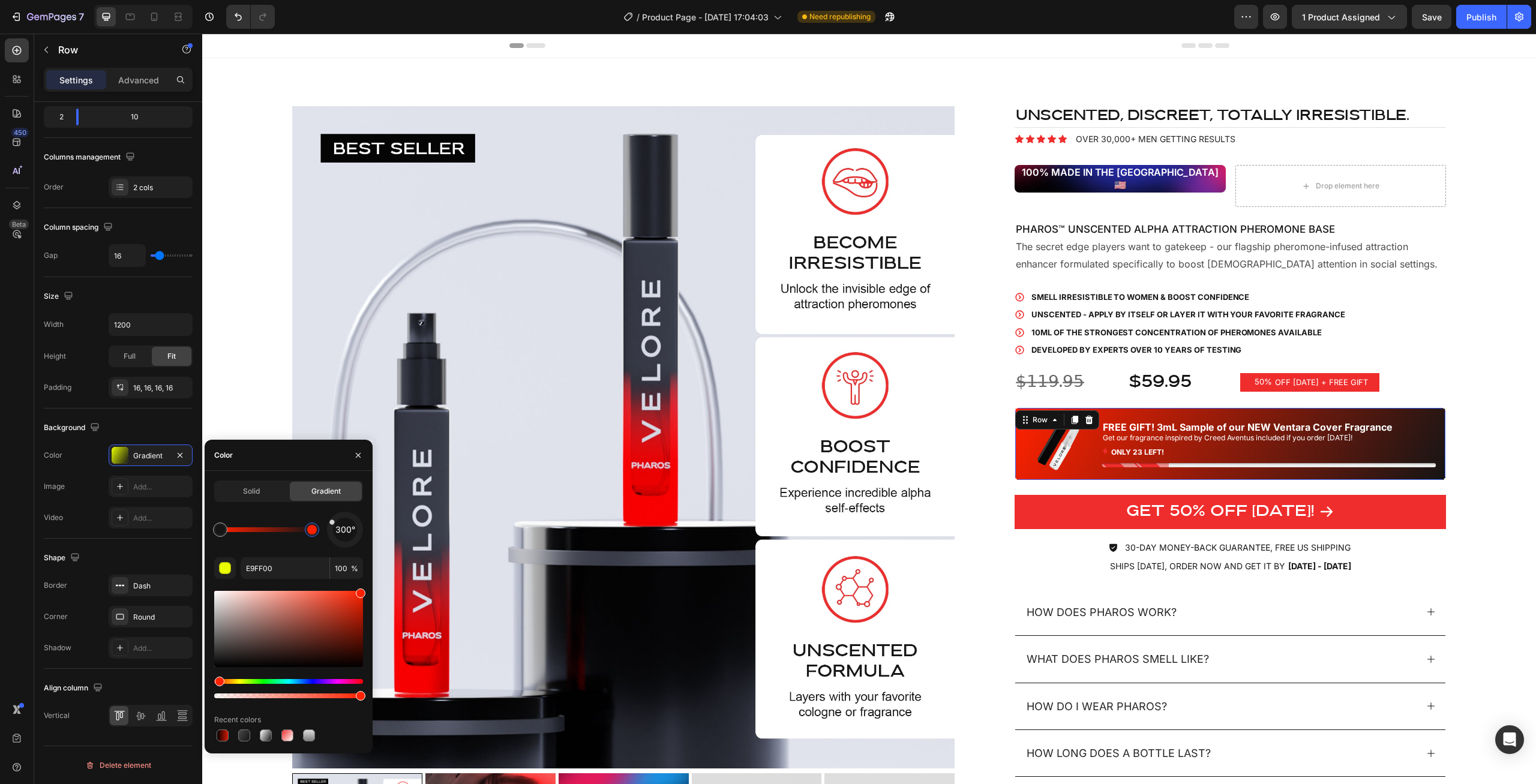
type input "FF2100"
drag, startPoint x: 241, startPoint y: 681, endPoint x: 218, endPoint y: 678, distance: 23.2
click at [272, 513] on div "300°" at bounding box center [288, 529] width 149 height 36
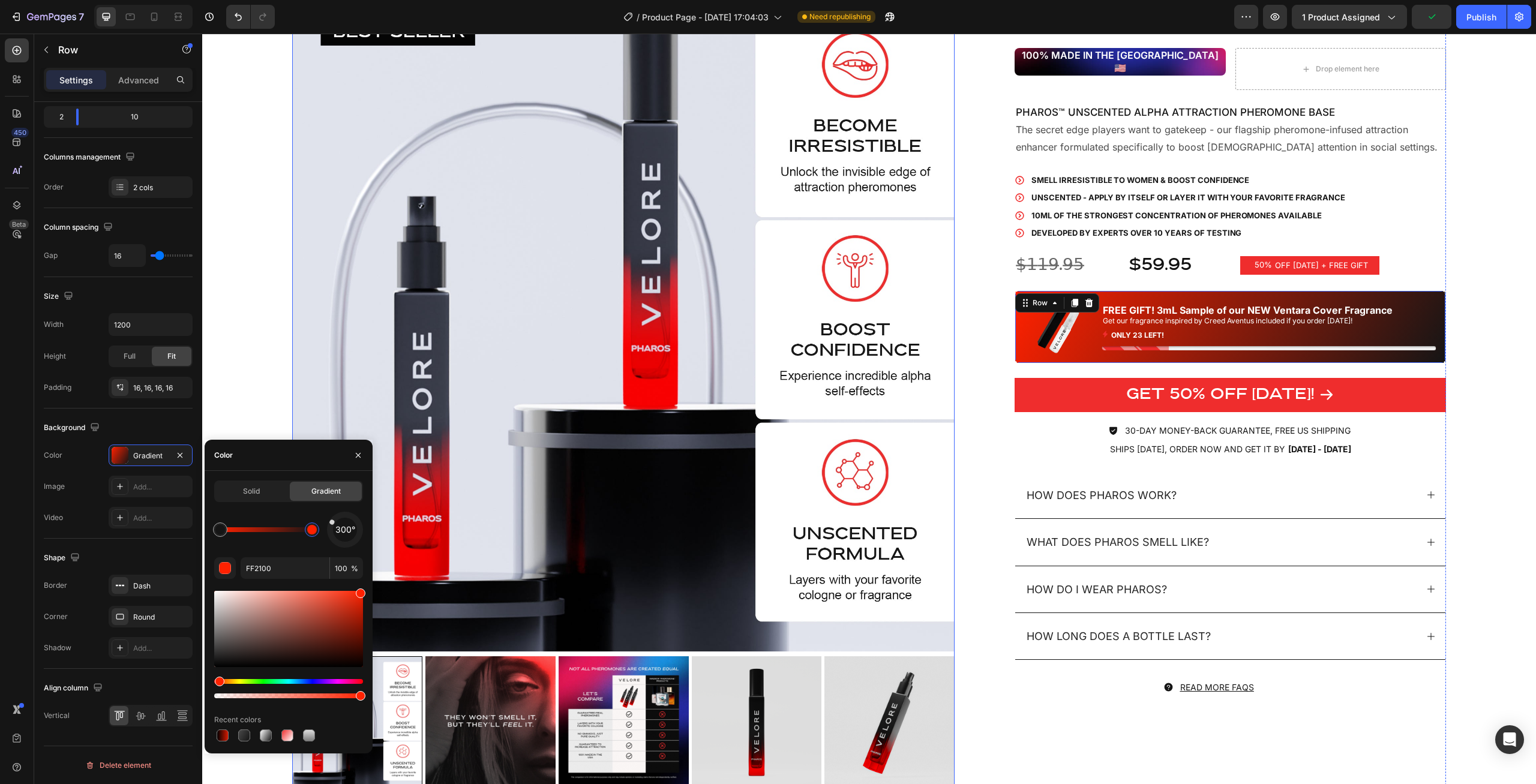
scroll to position [183, 0]
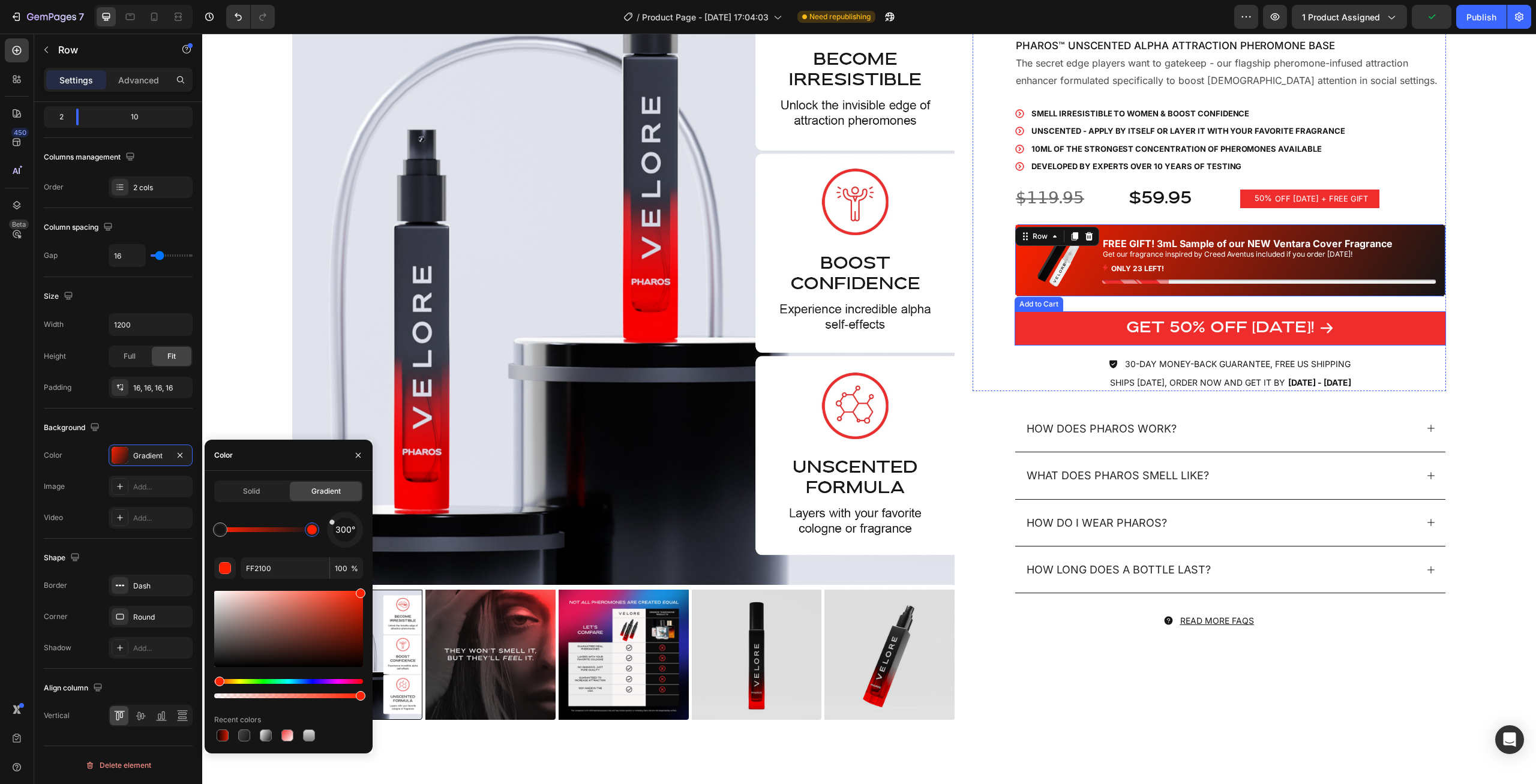
click at [1045, 319] on button "GET 50% OFF TODAY!" at bounding box center [1229, 328] width 431 height 35
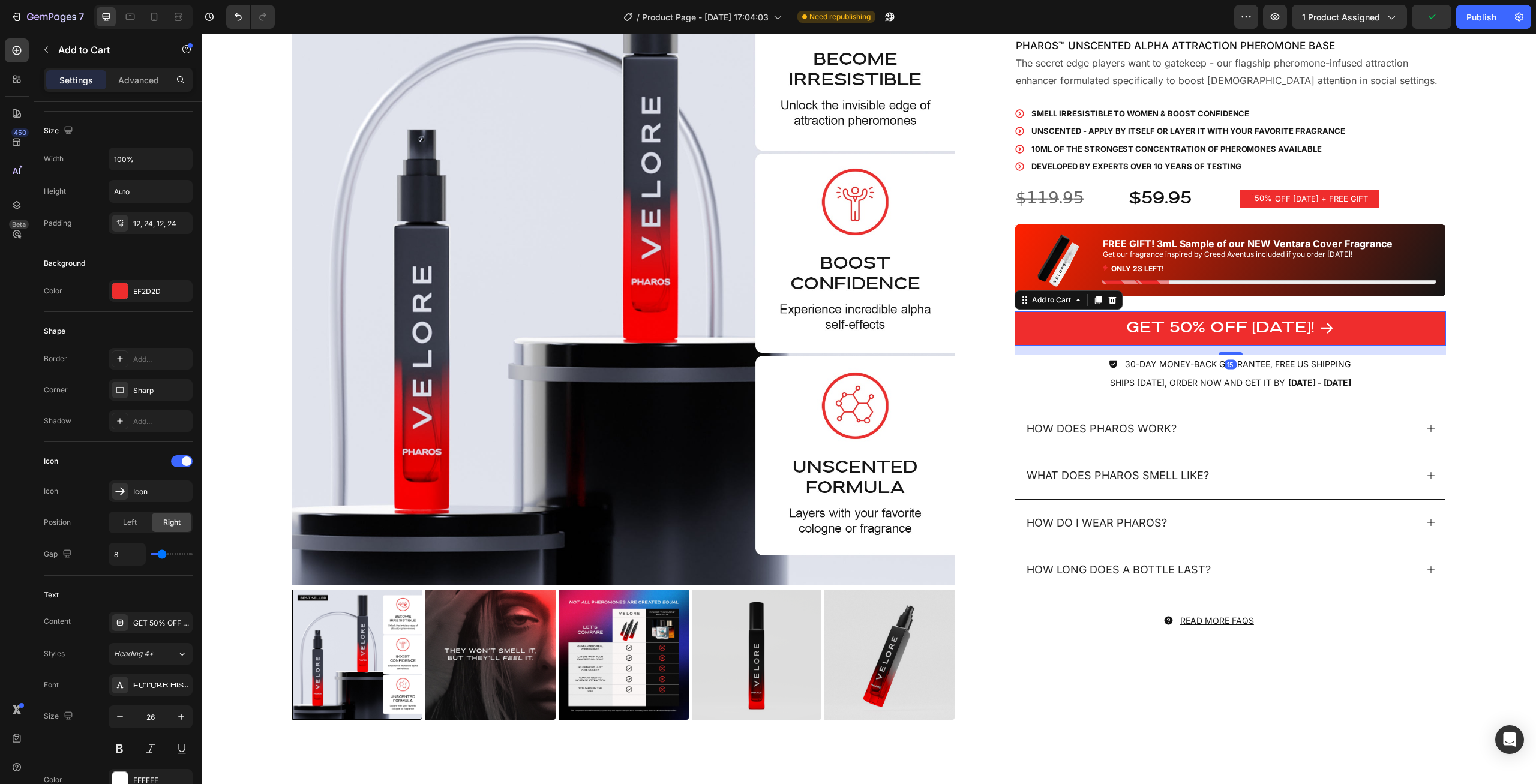
scroll to position [0, 0]
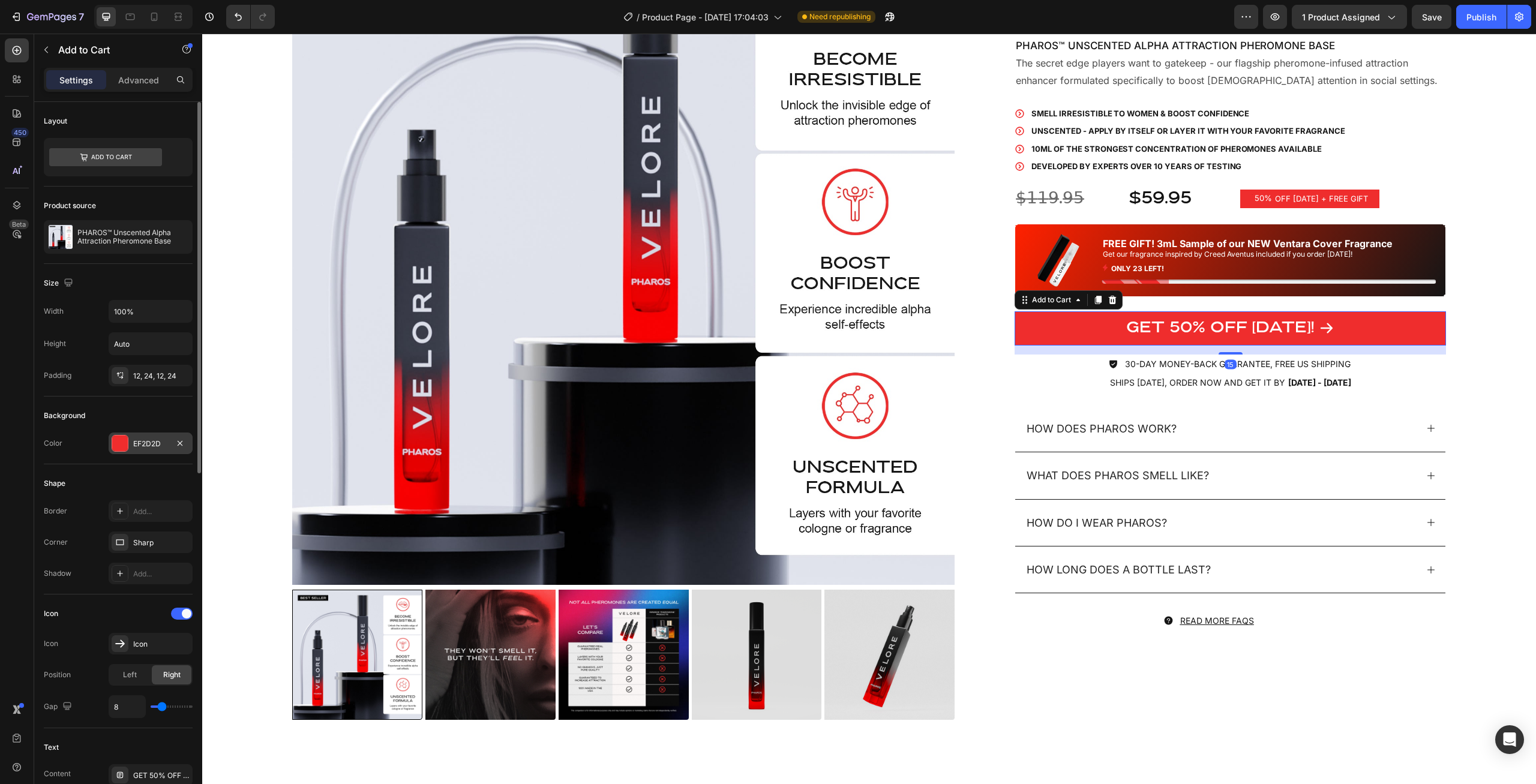
click at [149, 438] on div "EF2D2D" at bounding box center [150, 444] width 35 height 11
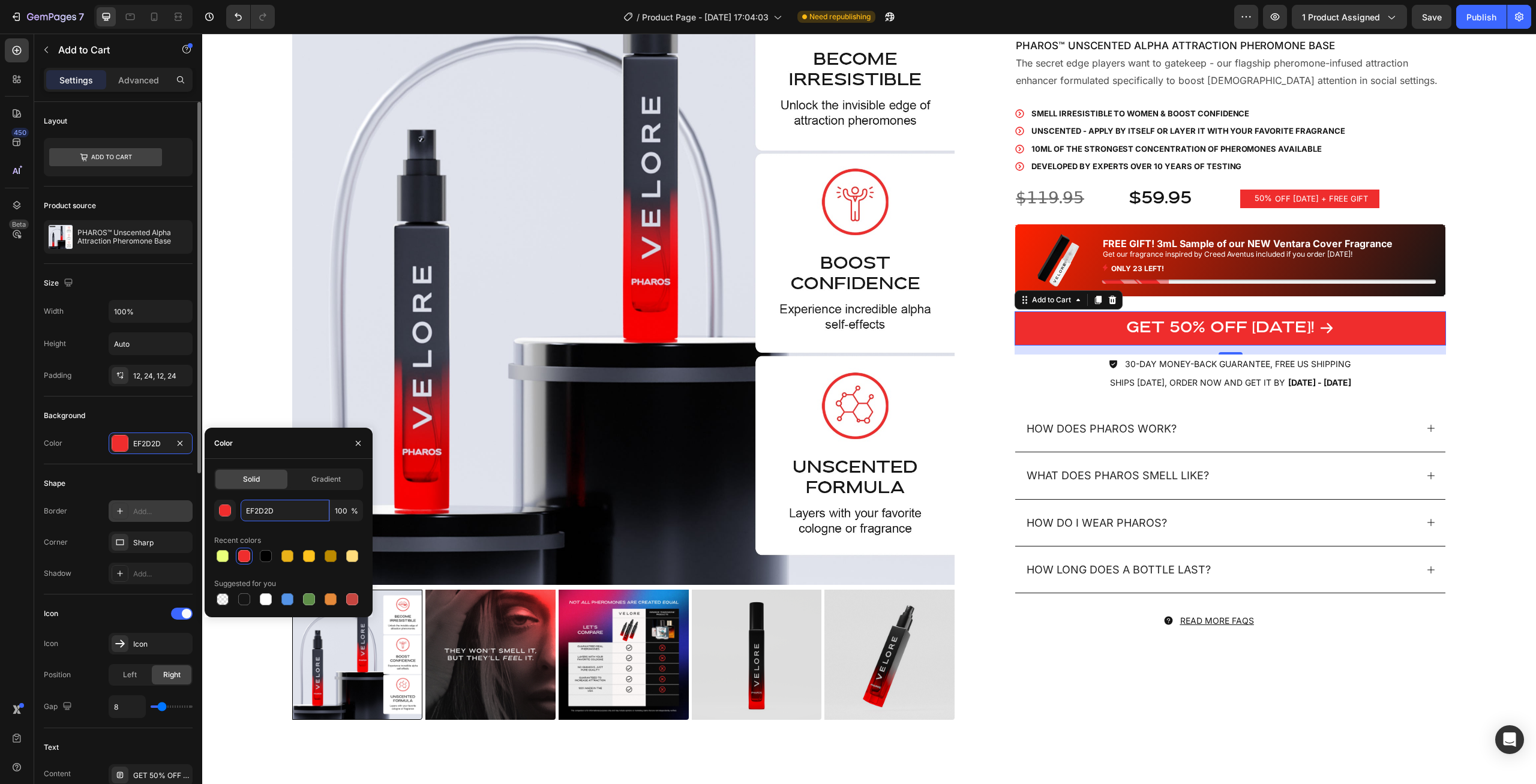
drag, startPoint x: 282, startPoint y: 511, endPoint x: 189, endPoint y: 508, distance: 93.0
click at [240, 508] on input "EF2D2D" at bounding box center [285, 510] width 89 height 21
drag, startPoint x: 286, startPoint y: 508, endPoint x: 229, endPoint y: 509, distance: 57.0
click at [240, 509] on input "EF2D2D" at bounding box center [285, 510] width 89 height 21
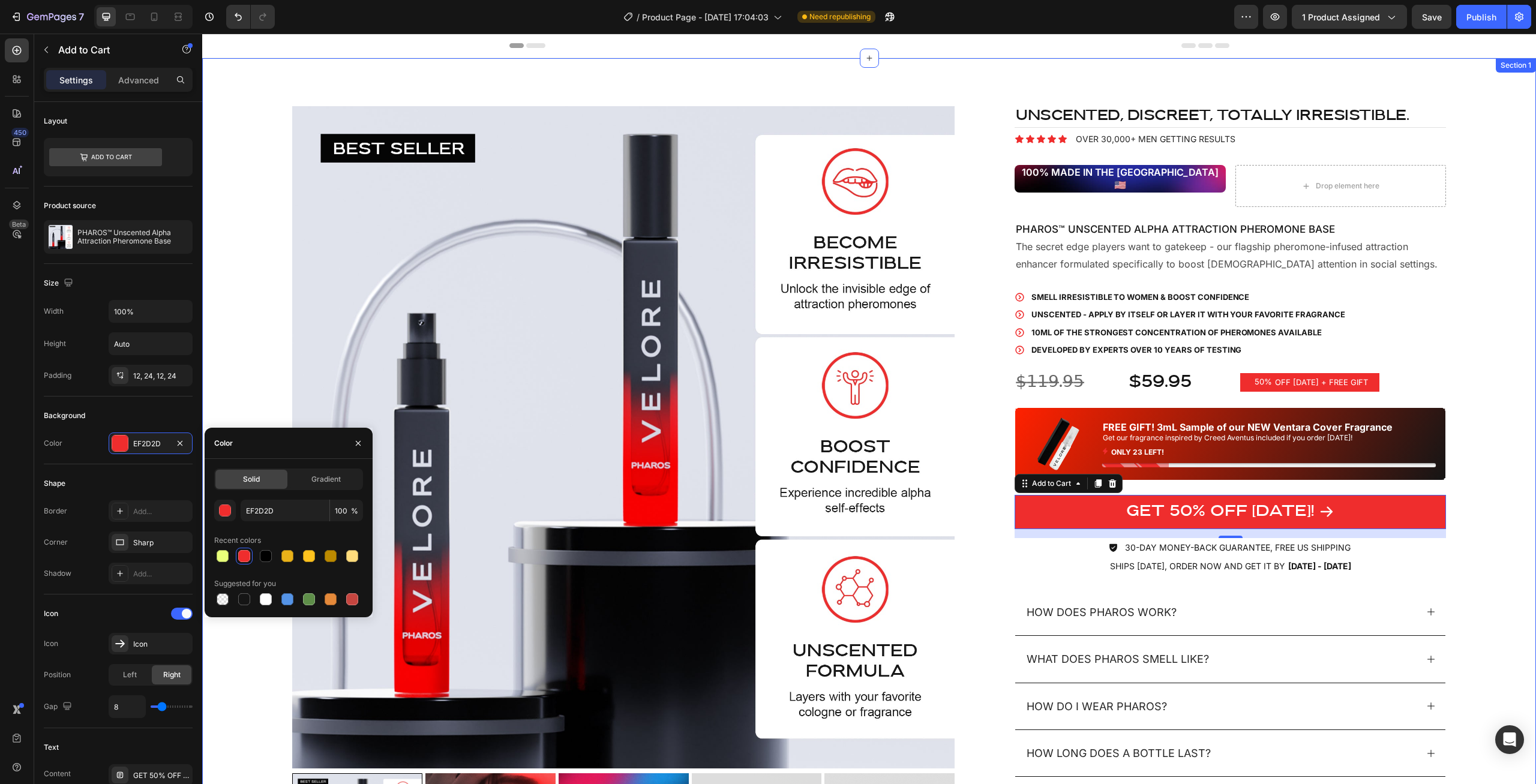
click at [1473, 428] on div "Product Images UNSCENTED, discreet, totally irresistible. Heading Icon Icon Ico…" at bounding box center [868, 514] width 1333 height 912
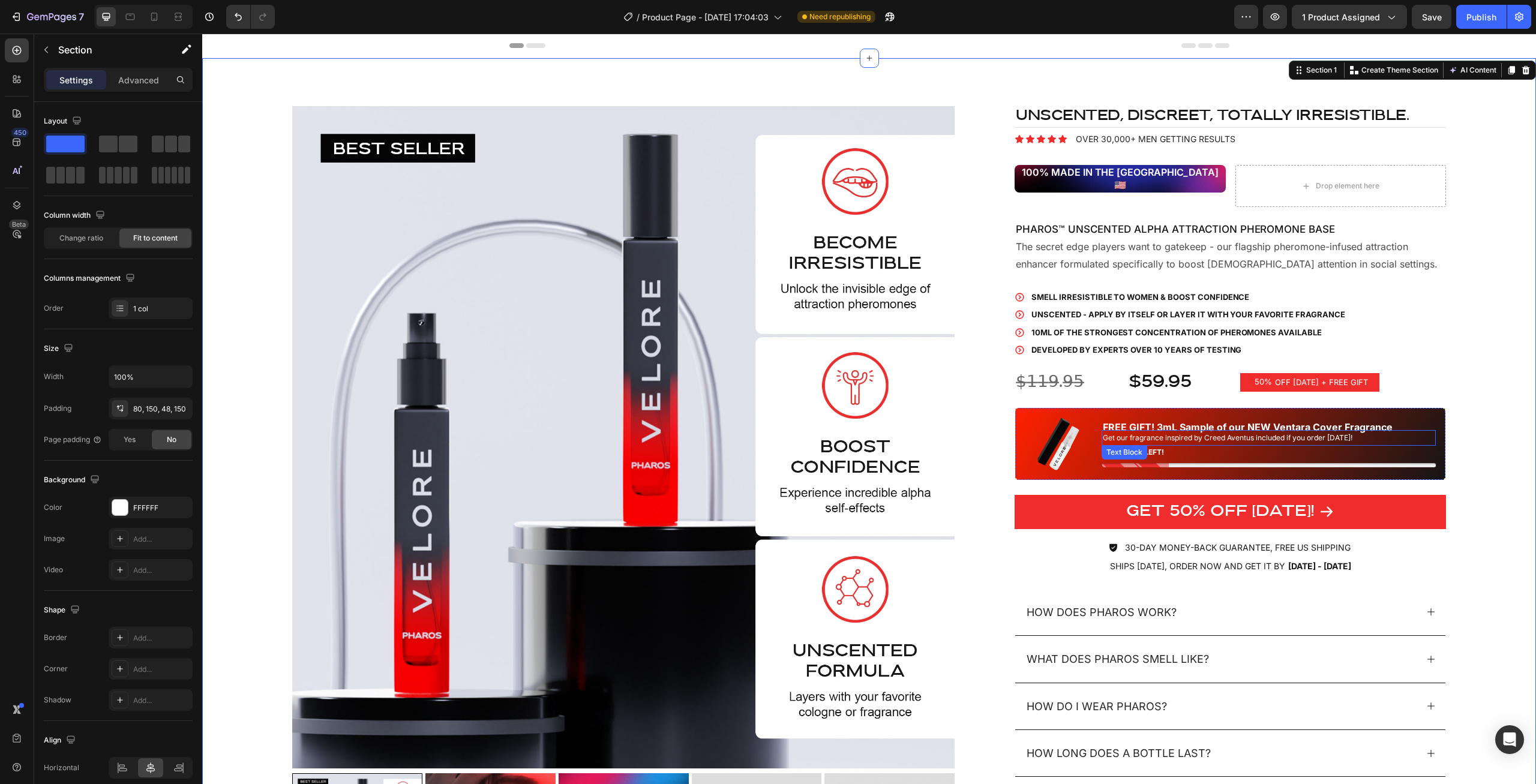
click at [1413, 431] on p "Get our fragrance inspired by Creed Aventus included if you order today!" at bounding box center [1268, 437] width 332 height 13
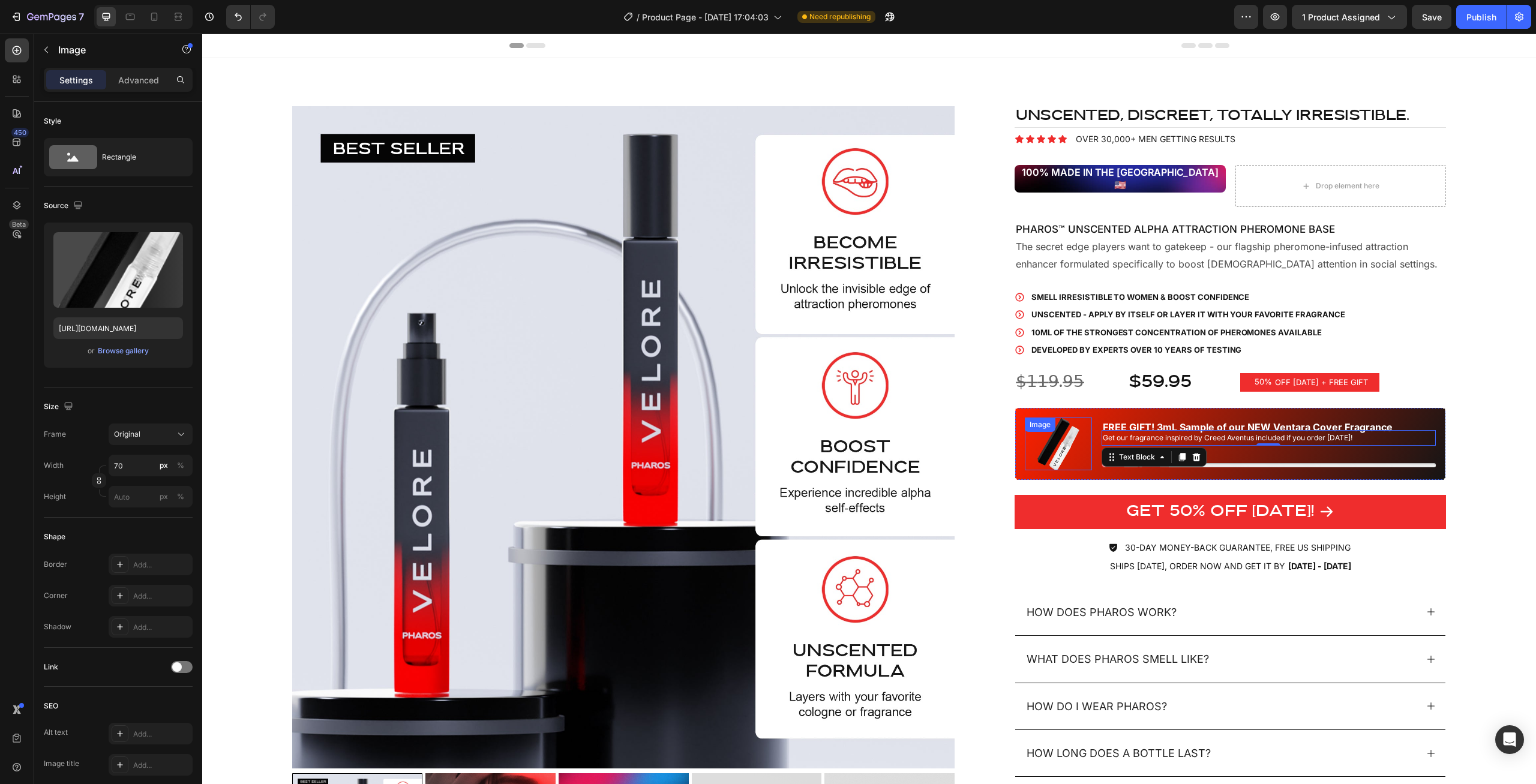
click at [1025, 419] on div "Image" at bounding box center [1040, 424] width 30 height 14
click at [1393, 417] on div "FREE GIFT! 3mL Sample of our NEW Ventara Cover Fragrance" at bounding box center [1268, 427] width 334 height 20
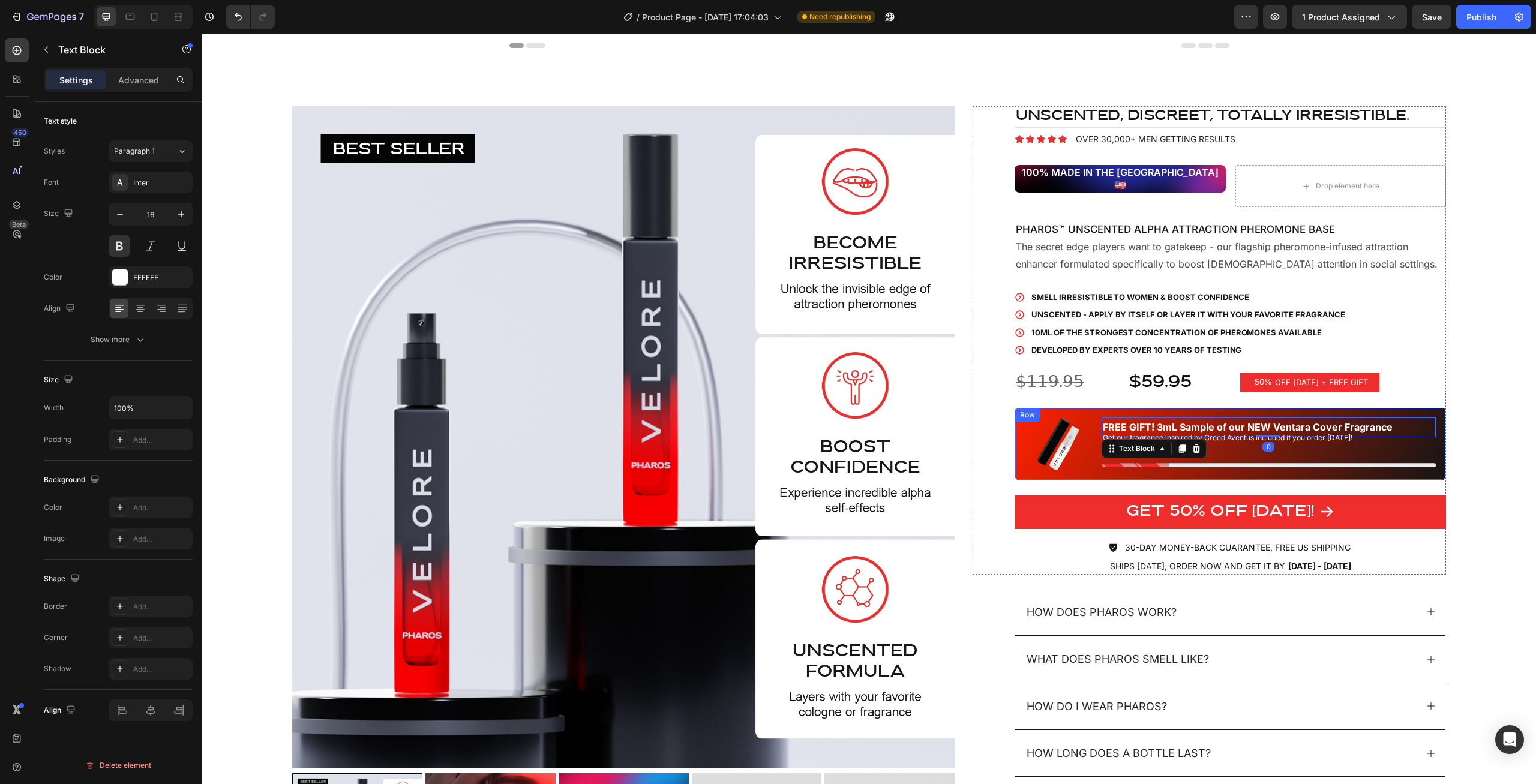
click at [1425, 408] on div "Image FREE GIFT! 3mL Sample of our NEW Ventara Cover Fragrance Text Block 0 Get…" at bounding box center [1229, 444] width 431 height 73
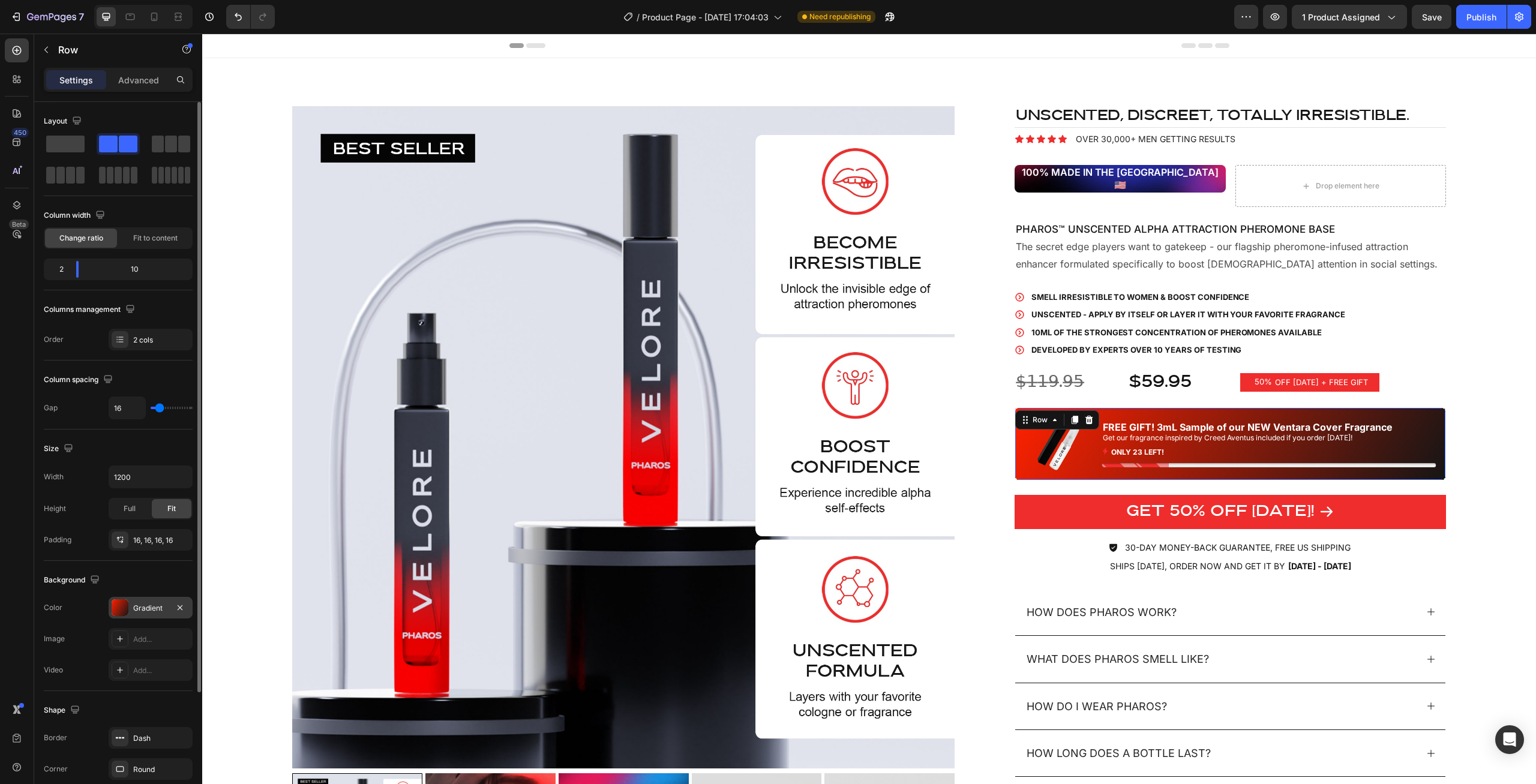
click at [138, 606] on div "Gradient" at bounding box center [150, 608] width 35 height 11
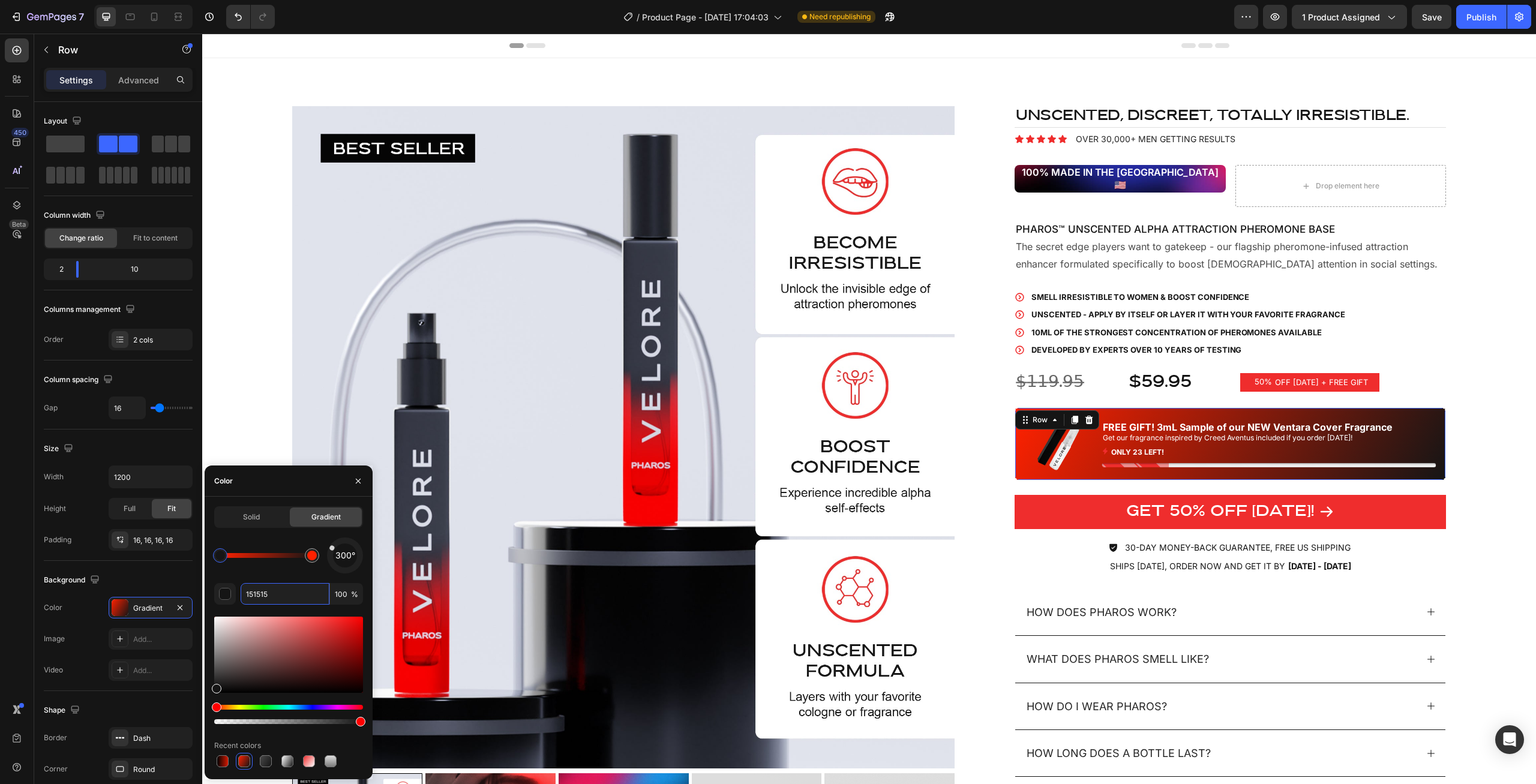
drag, startPoint x: 305, startPoint y: 592, endPoint x: 212, endPoint y: 591, distance: 93.0
click at [240, 591] on input "151515" at bounding box center [285, 594] width 89 height 21
click at [310, 557] on div at bounding box center [311, 555] width 10 height 10
drag, startPoint x: 287, startPoint y: 597, endPoint x: 211, endPoint y: 590, distance: 76.3
click at [240, 590] on input "FF2100" at bounding box center [285, 594] width 89 height 21
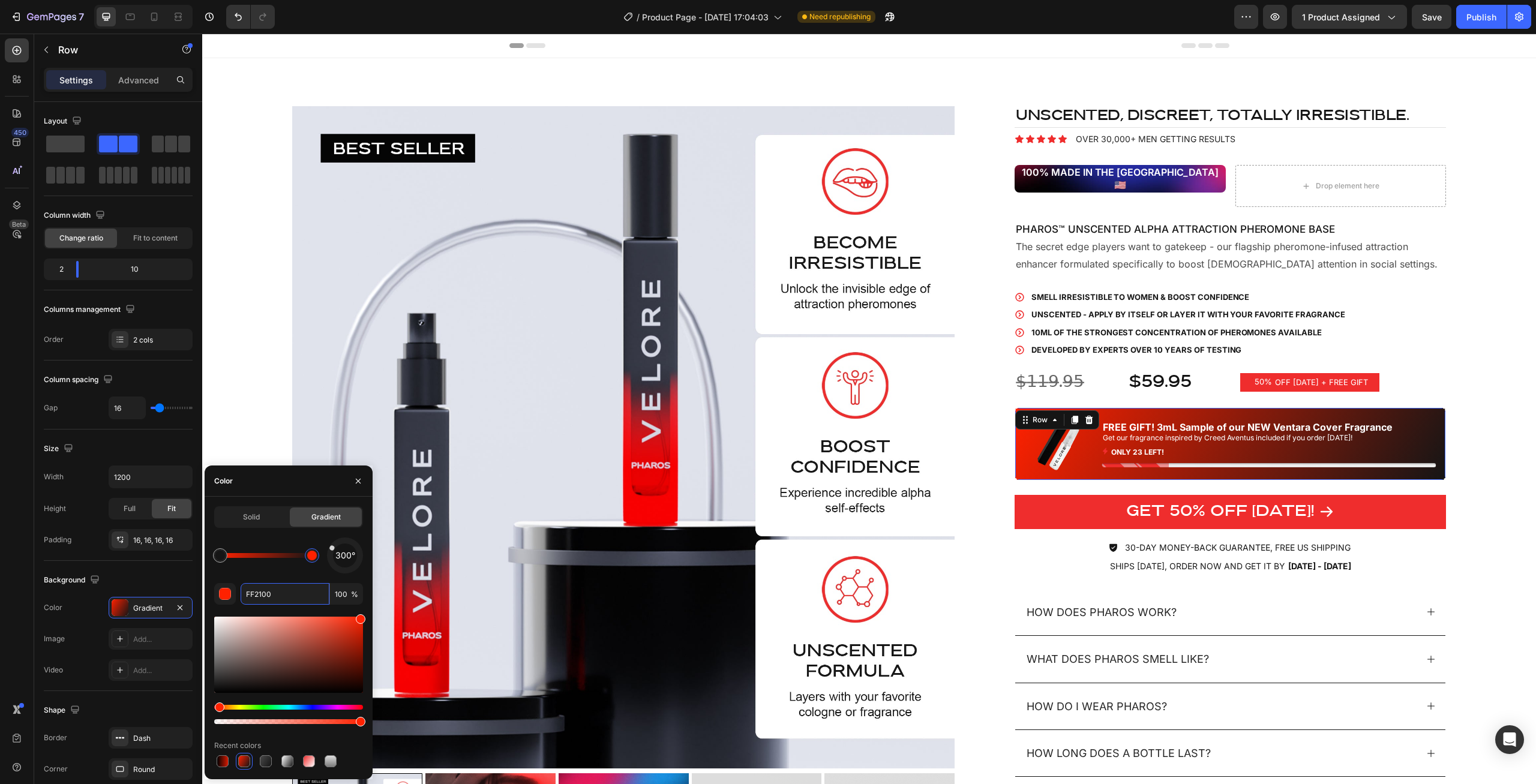
paste input "EF2D2D"
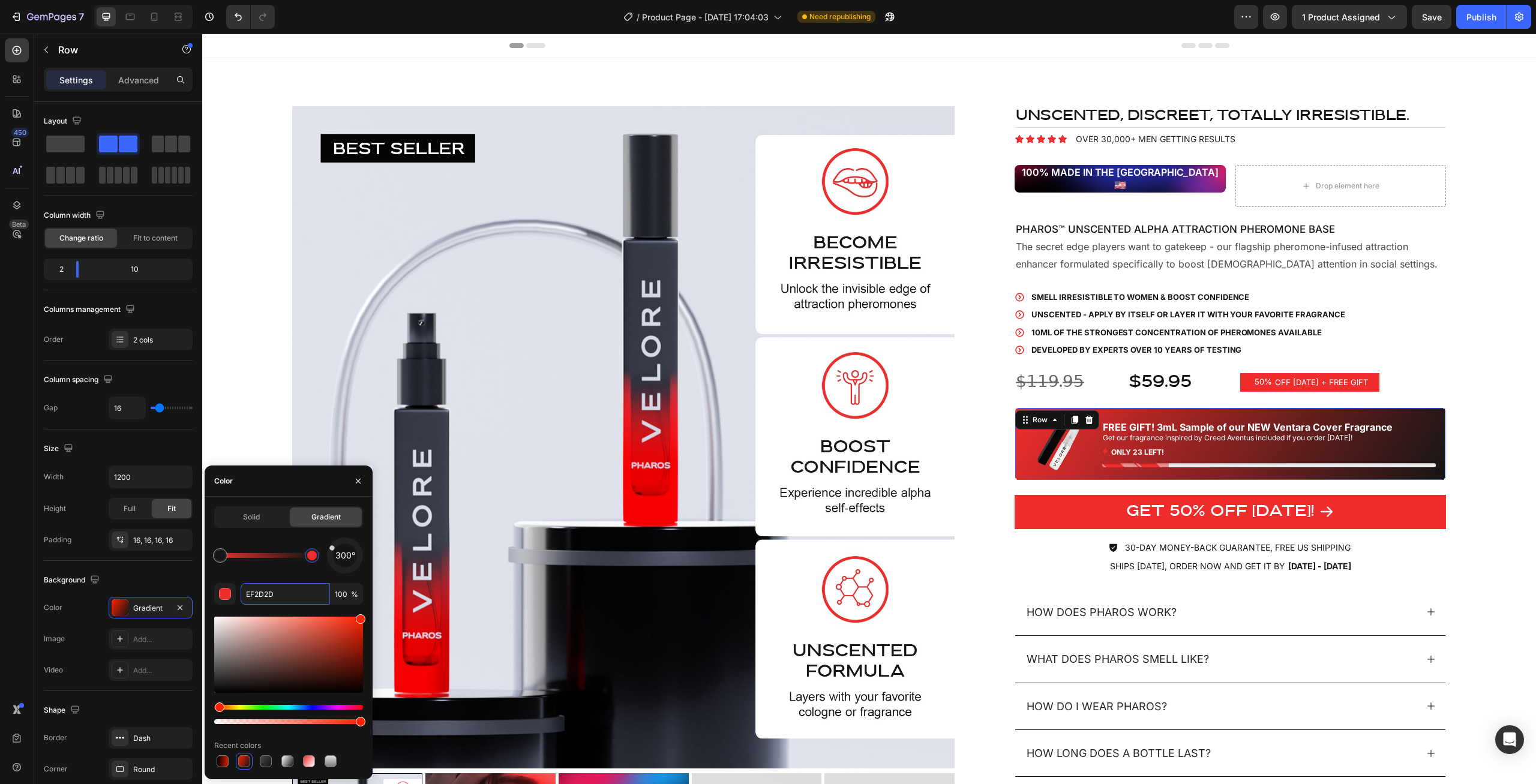
type input "EF2D2D"
click at [262, 535] on div "Solid Gradient 300° EF2D2D 100 % Recent colors" at bounding box center [288, 637] width 149 height 263
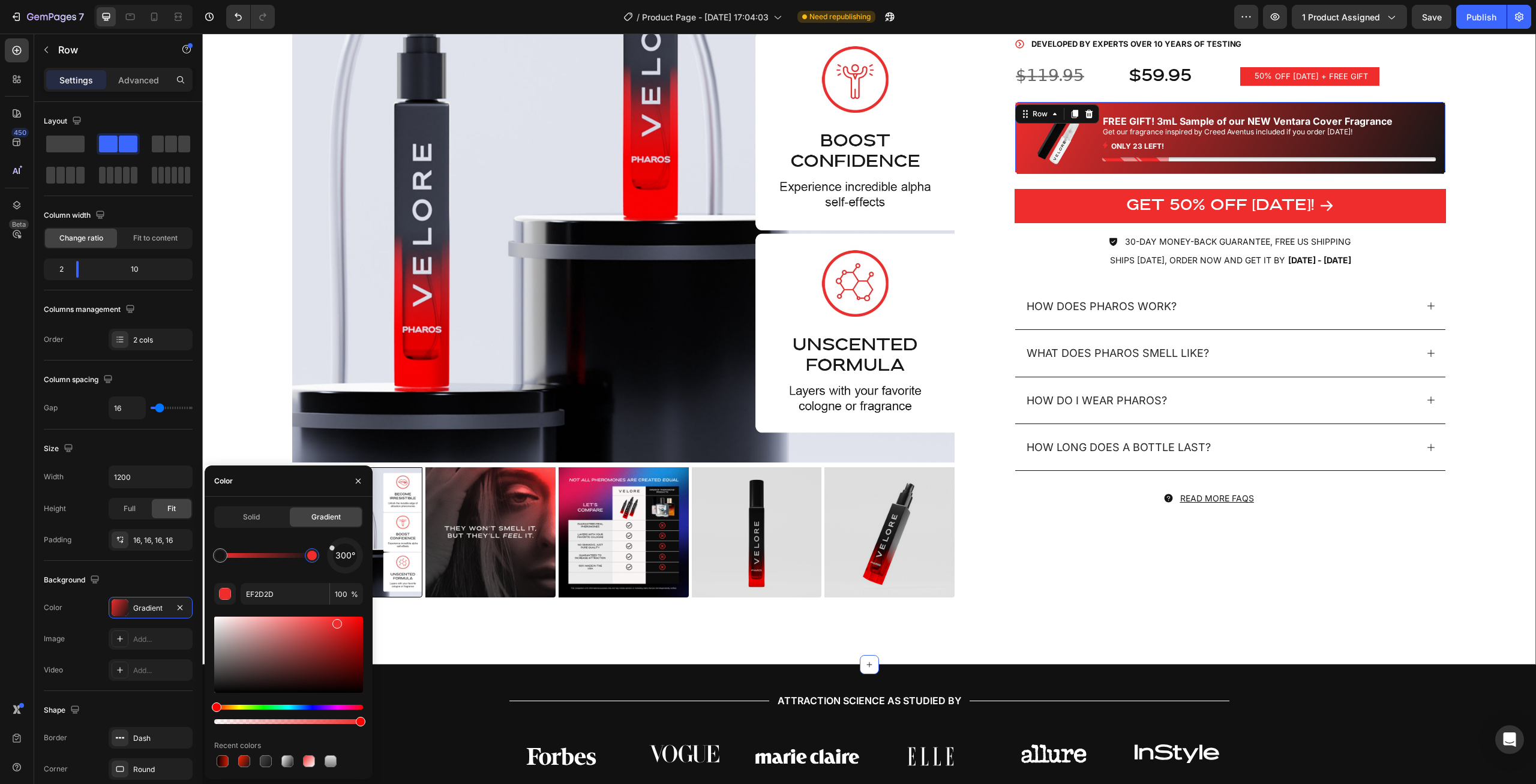
click at [1472, 310] on div "Product Images UNSCENTED, discreet, totally irresistible. Heading Icon Icon Ico…" at bounding box center [868, 208] width 1333 height 912
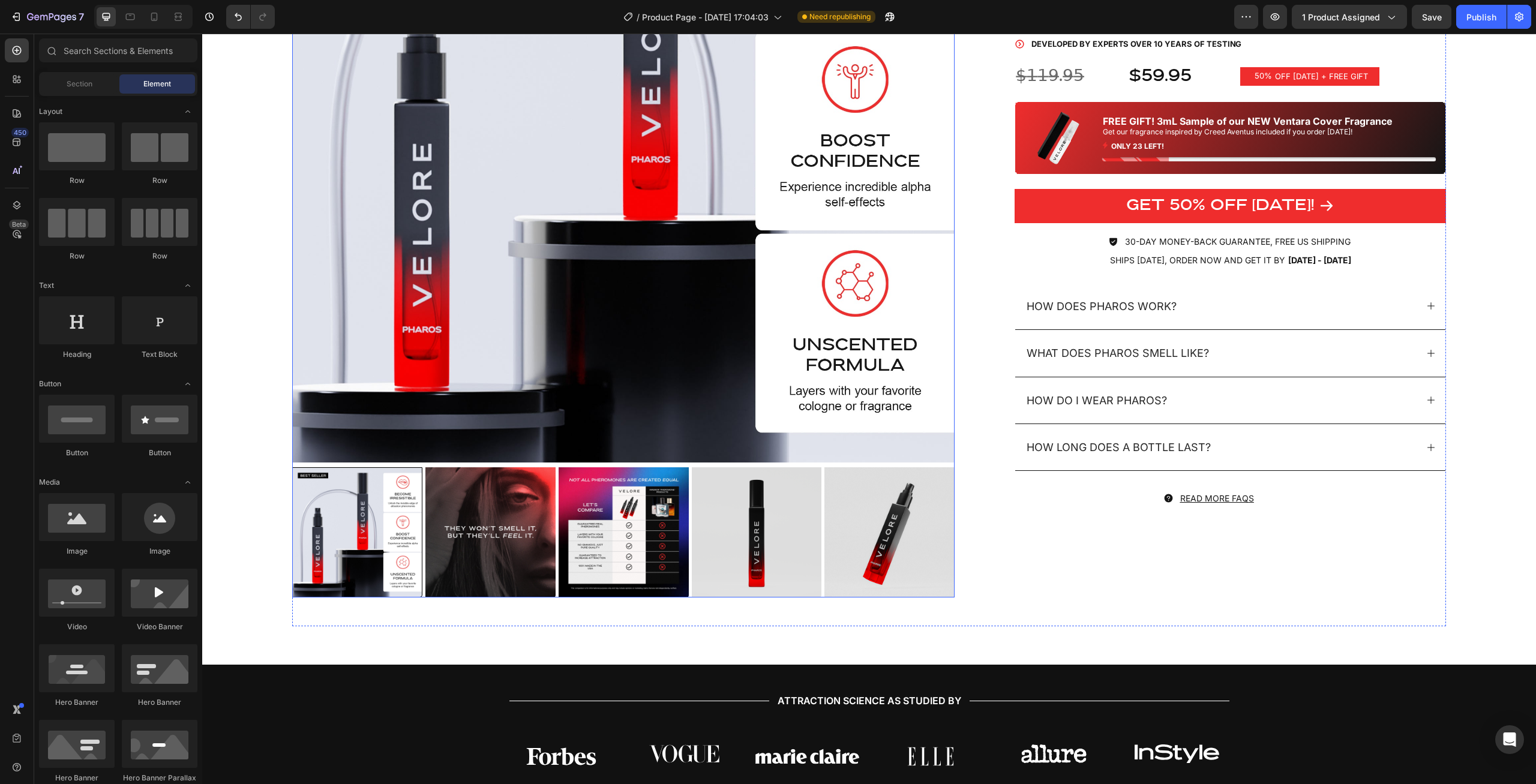
scroll to position [0, 0]
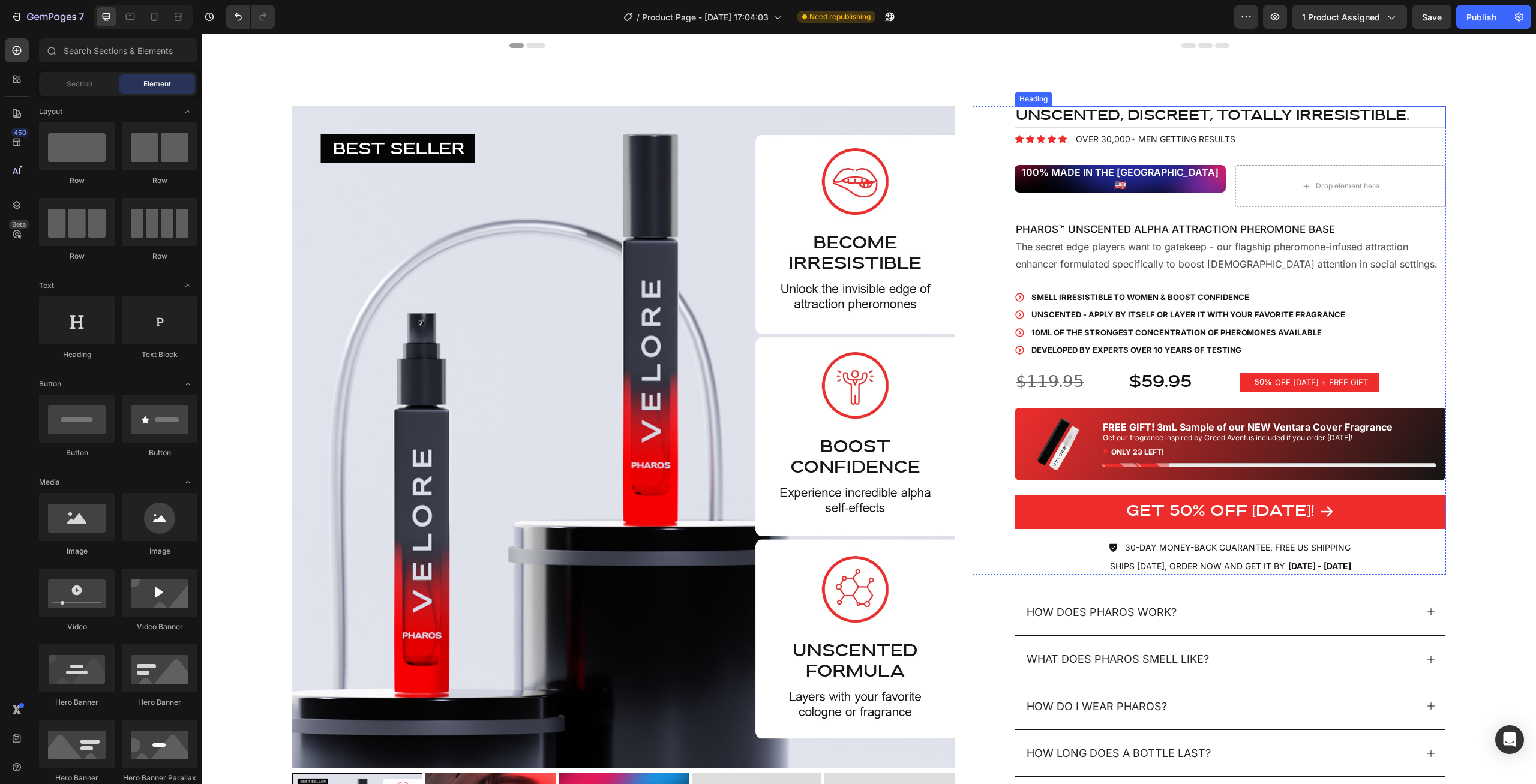
click at [1100, 92] on div "Product Images UNSCENTED, discreet, totally irresistible. Heading Icon Icon Ico…" at bounding box center [868, 514] width 1333 height 912
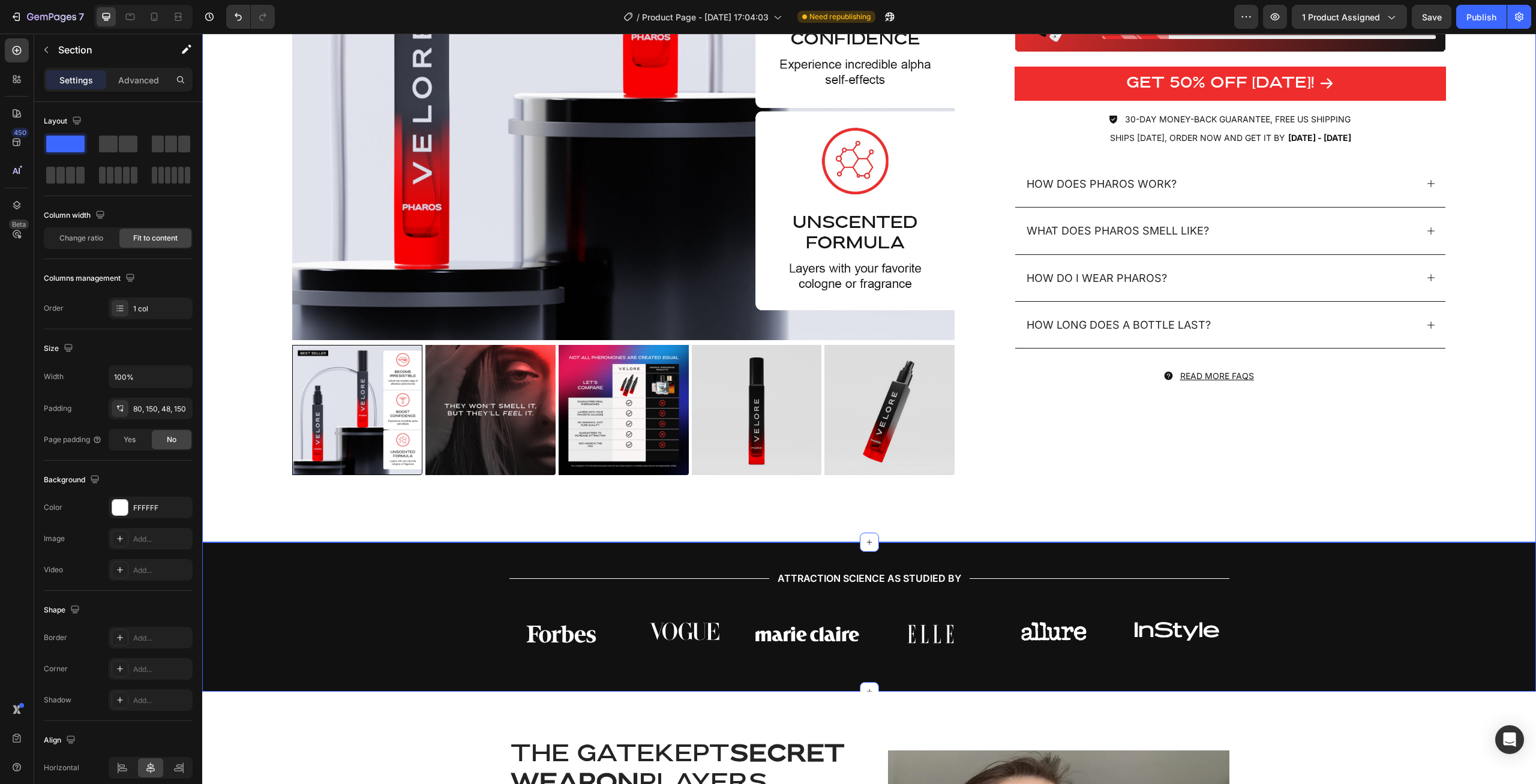
scroll to position [244, 0]
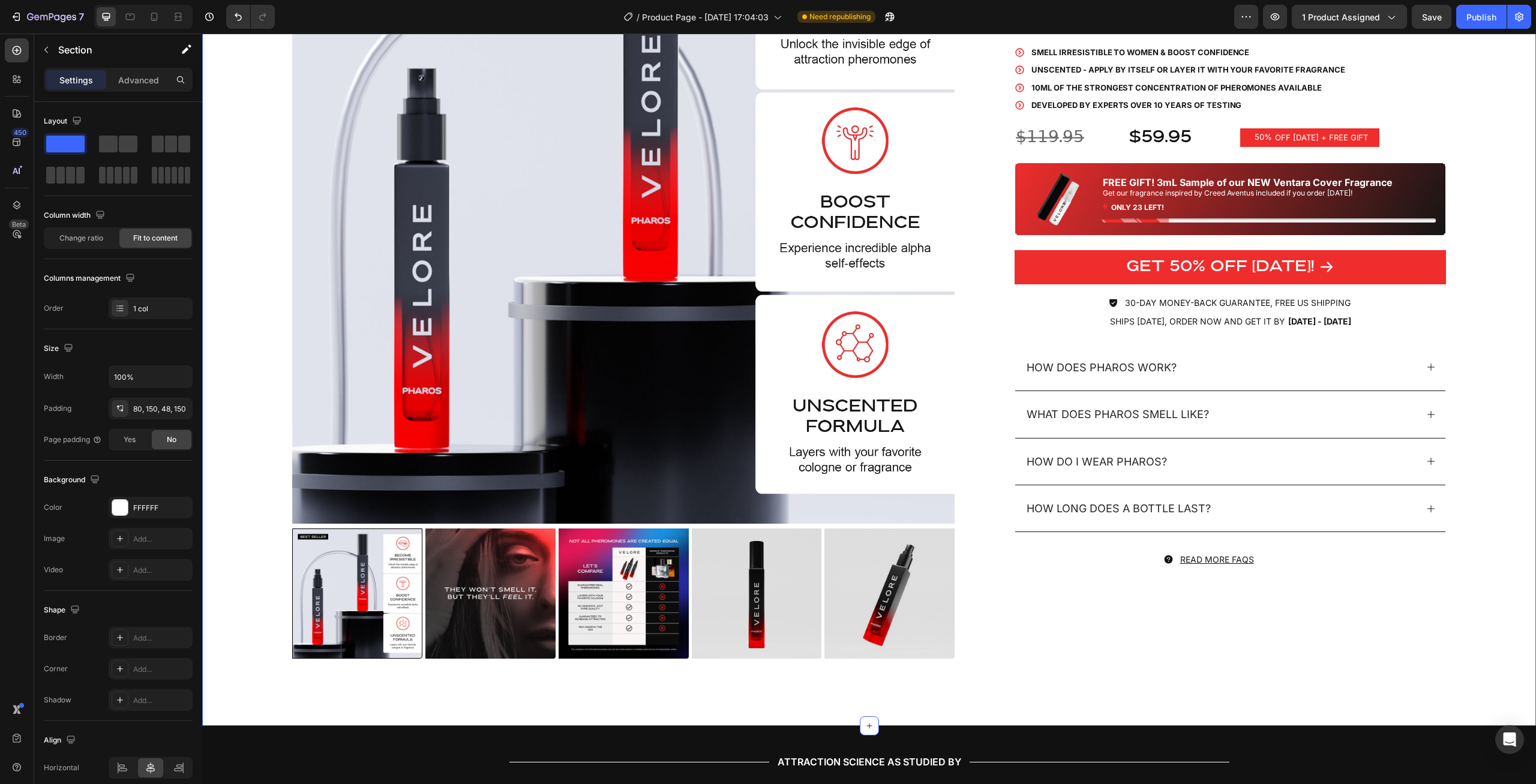
click at [263, 598] on div "Product Images UNSCENTED, discreet, totally irresistible. Heading Icon Icon Ico…" at bounding box center [868, 269] width 1333 height 912
click at [1493, 215] on div "Product Images UNSCENTED, discreet, totally irresistible. Heading Icon Icon Ico…" at bounding box center [868, 269] width 1333 height 912
click at [1492, 214] on div "Product Images UNSCENTED, discreet, totally irresistible. Heading Icon Icon Ico…" at bounding box center [868, 269] width 1333 height 912
click at [1486, 204] on div "Product Images UNSCENTED, discreet, totally irresistible. Heading Icon Icon Ico…" at bounding box center [868, 269] width 1333 height 912
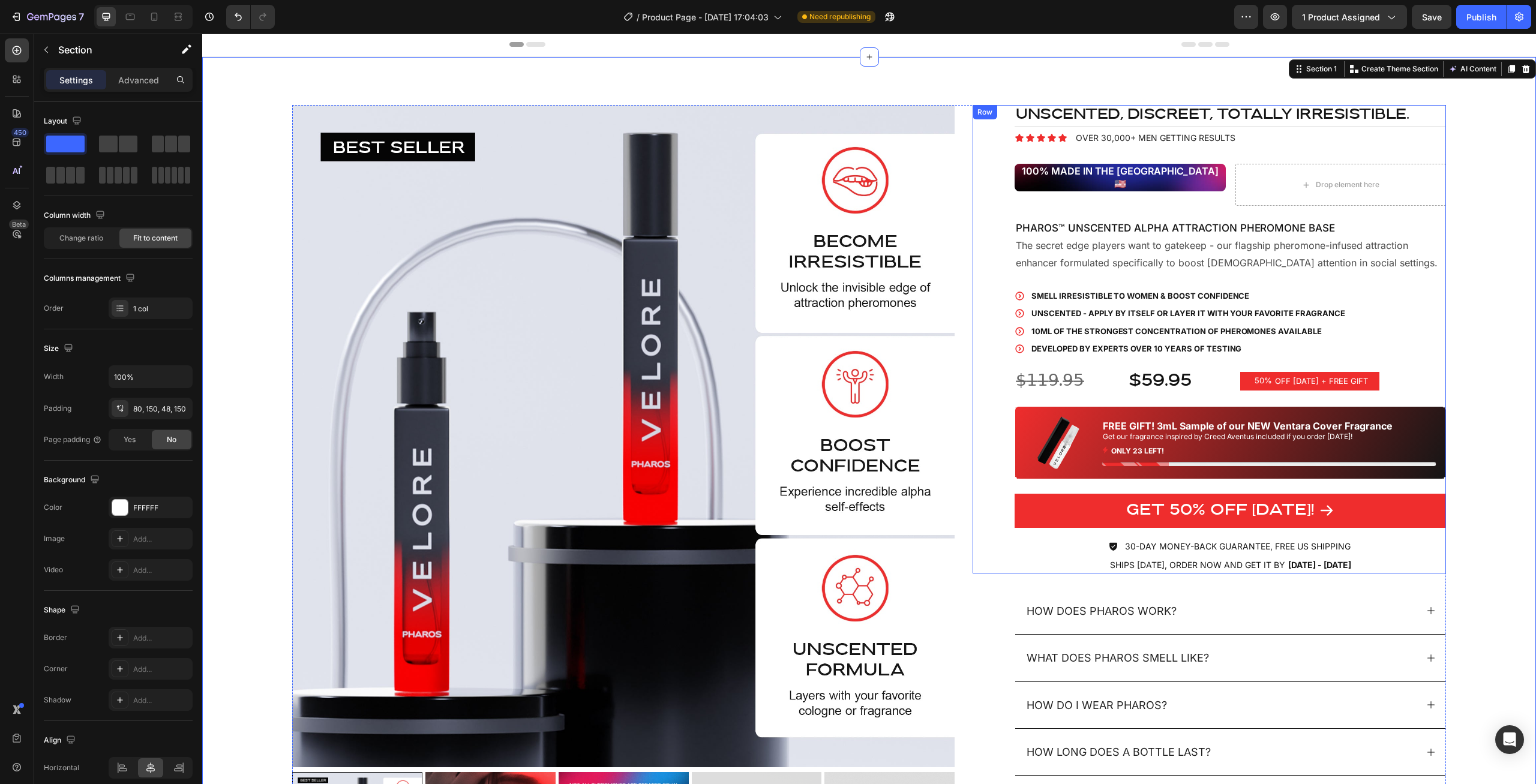
scroll to position [0, 0]
